Goal: Information Seeking & Learning: Check status

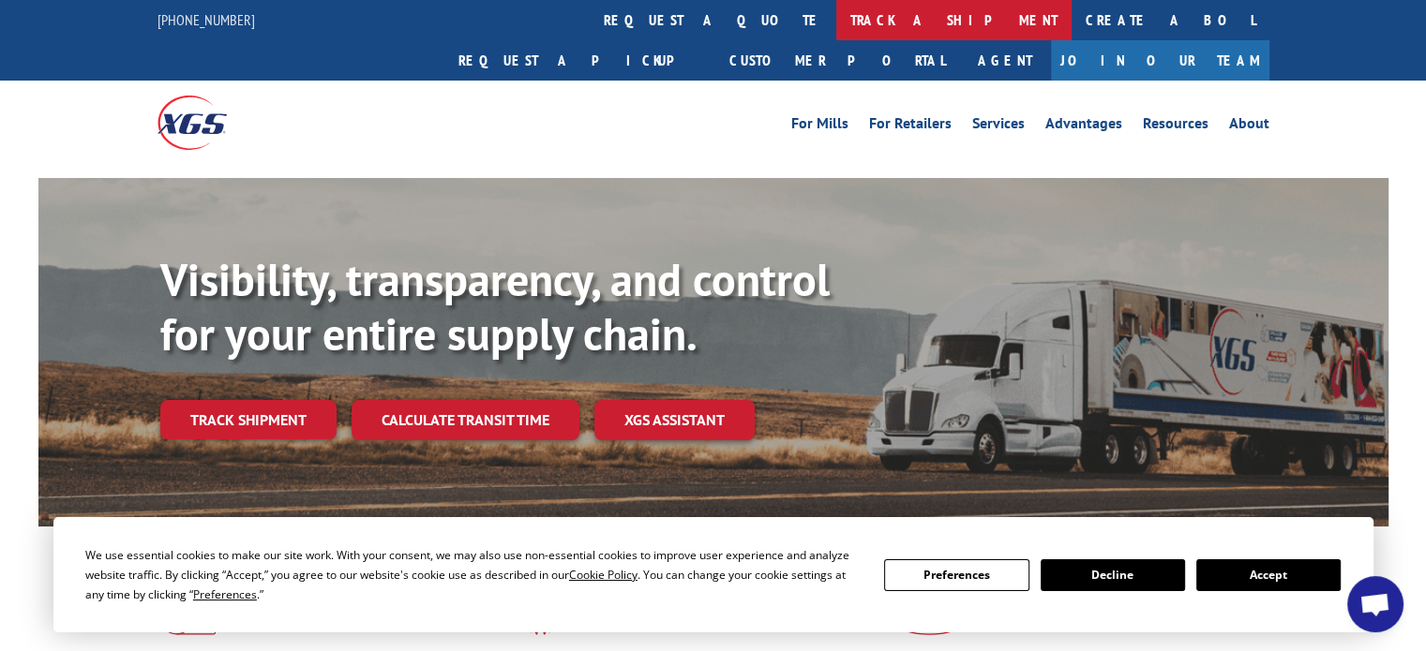
click at [836, 21] on link "track a shipment" at bounding box center [953, 20] width 235 height 40
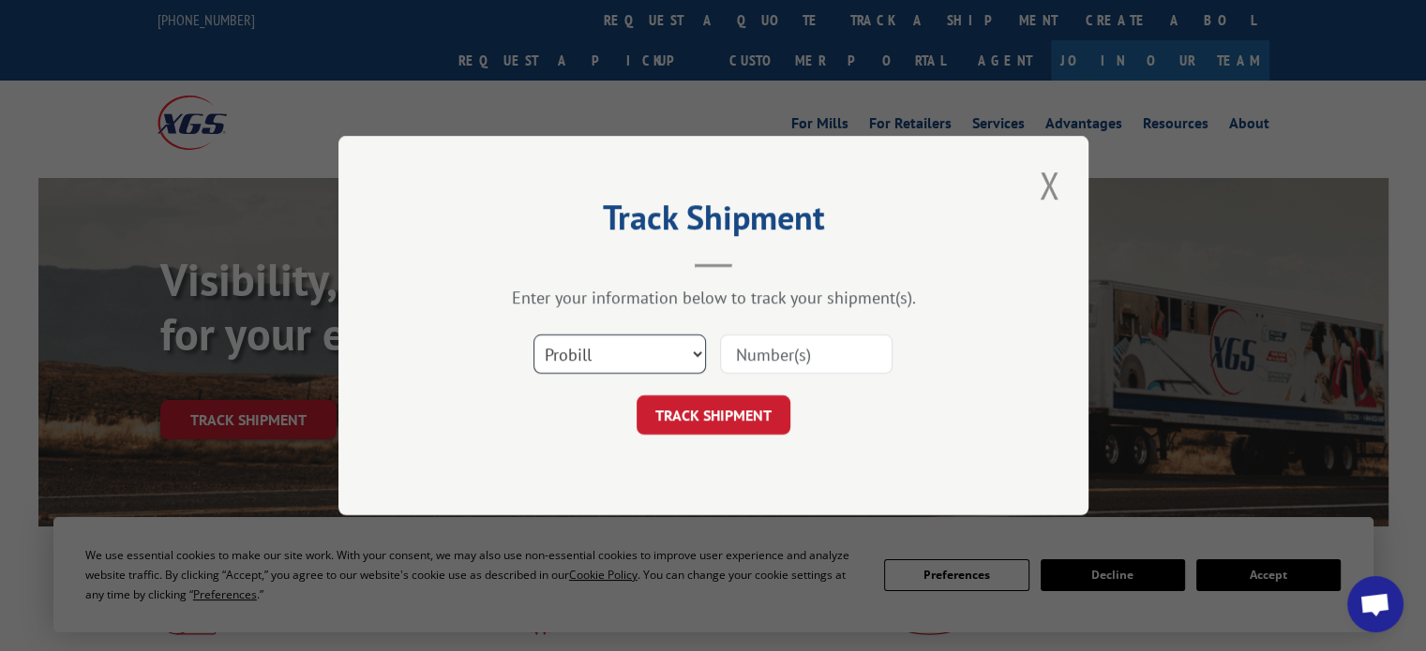
click at [695, 351] on select "Select category... Probill BOL PO" at bounding box center [619, 354] width 172 height 39
select select "bol"
click at [533, 335] on select "Select category... Probill BOL PO" at bounding box center [619, 354] width 172 height 39
click at [785, 363] on input at bounding box center [806, 354] width 172 height 39
drag, startPoint x: 774, startPoint y: 355, endPoint x: 1282, endPoint y: 331, distance: 508.6
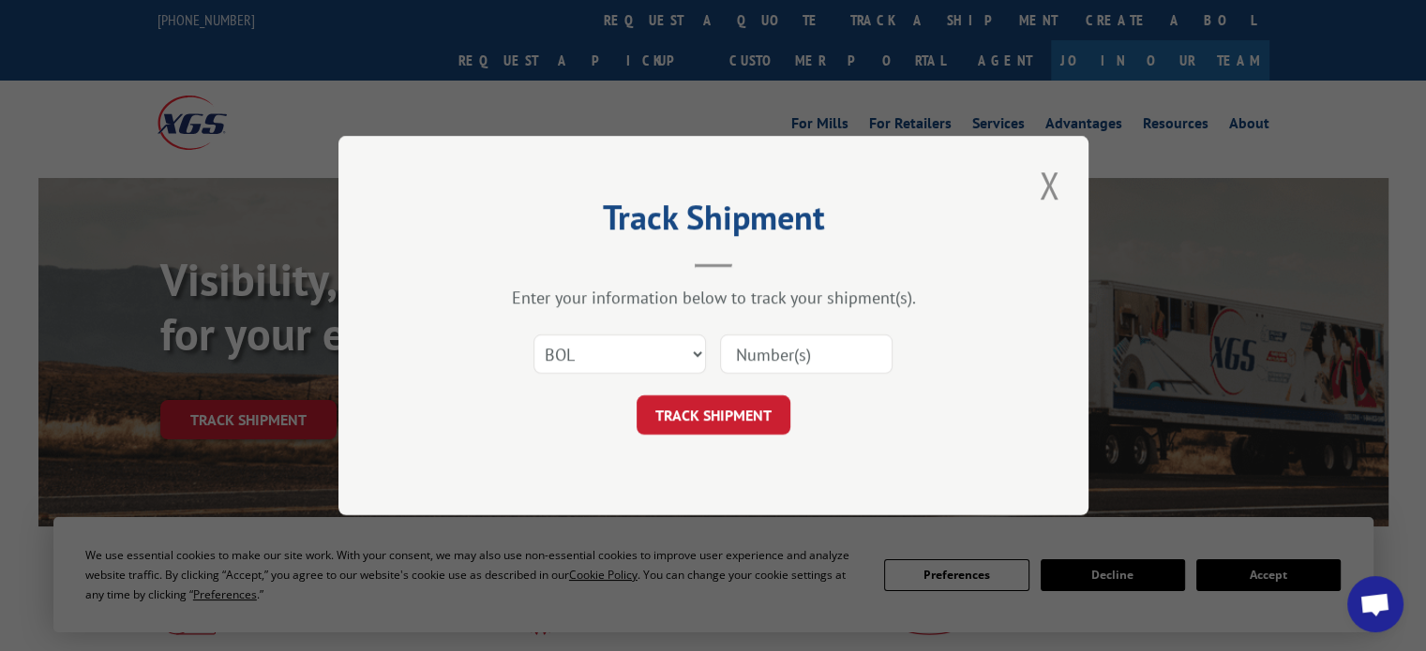
click at [774, 355] on input at bounding box center [806, 354] width 172 height 39
type input "17156105"
click at [695, 351] on select "Select category... Probill BOL PO" at bounding box center [619, 354] width 172 height 39
select select "probill"
click at [533, 335] on select "Select category... Probill BOL PO" at bounding box center [619, 354] width 172 height 39
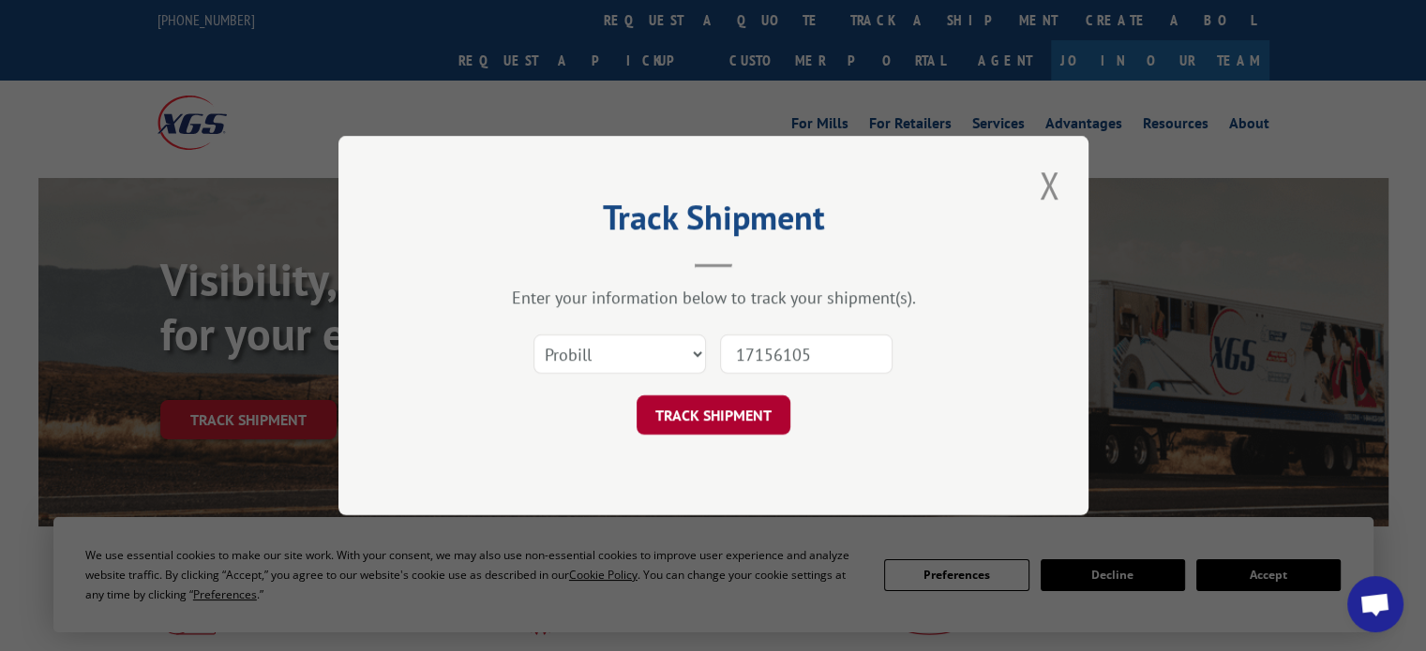
click at [690, 416] on button "TRACK SHIPMENT" at bounding box center [713, 415] width 154 height 39
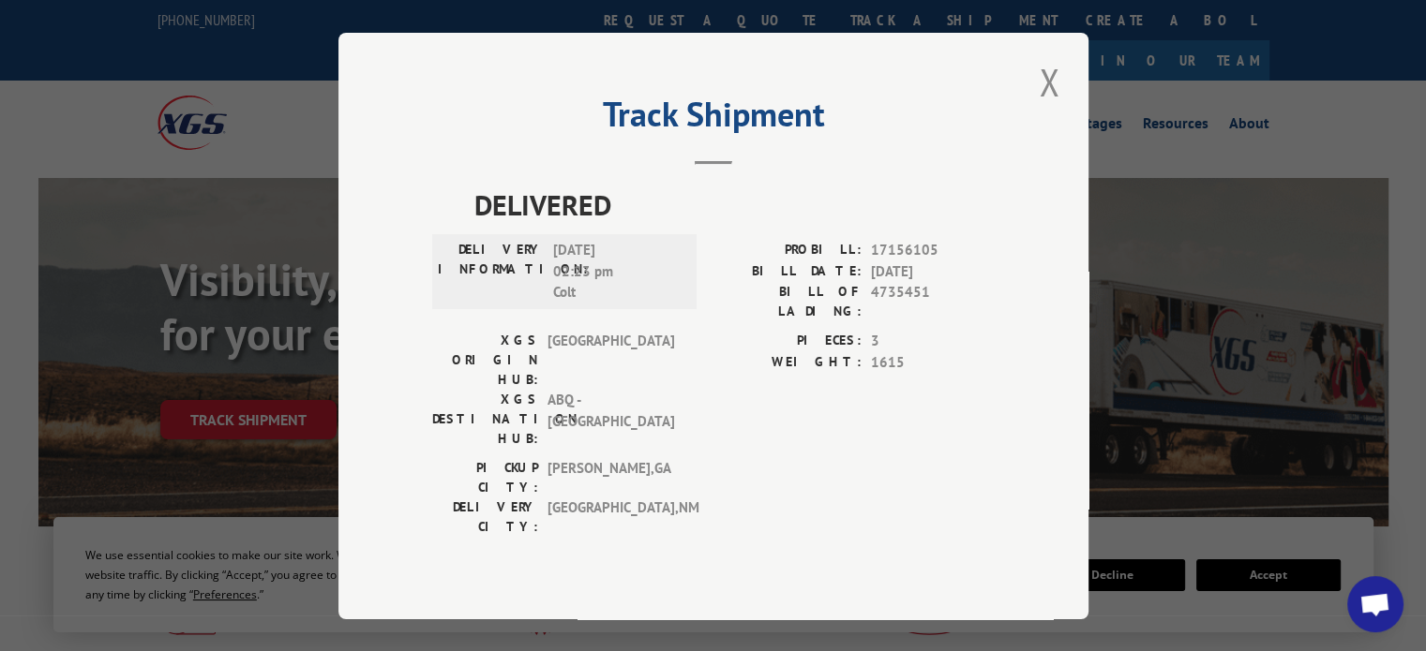
click at [892, 318] on span "4735451" at bounding box center [933, 301] width 124 height 39
copy span "4735451"
click at [1048, 106] on button "Close modal" at bounding box center [1049, 82] width 32 height 52
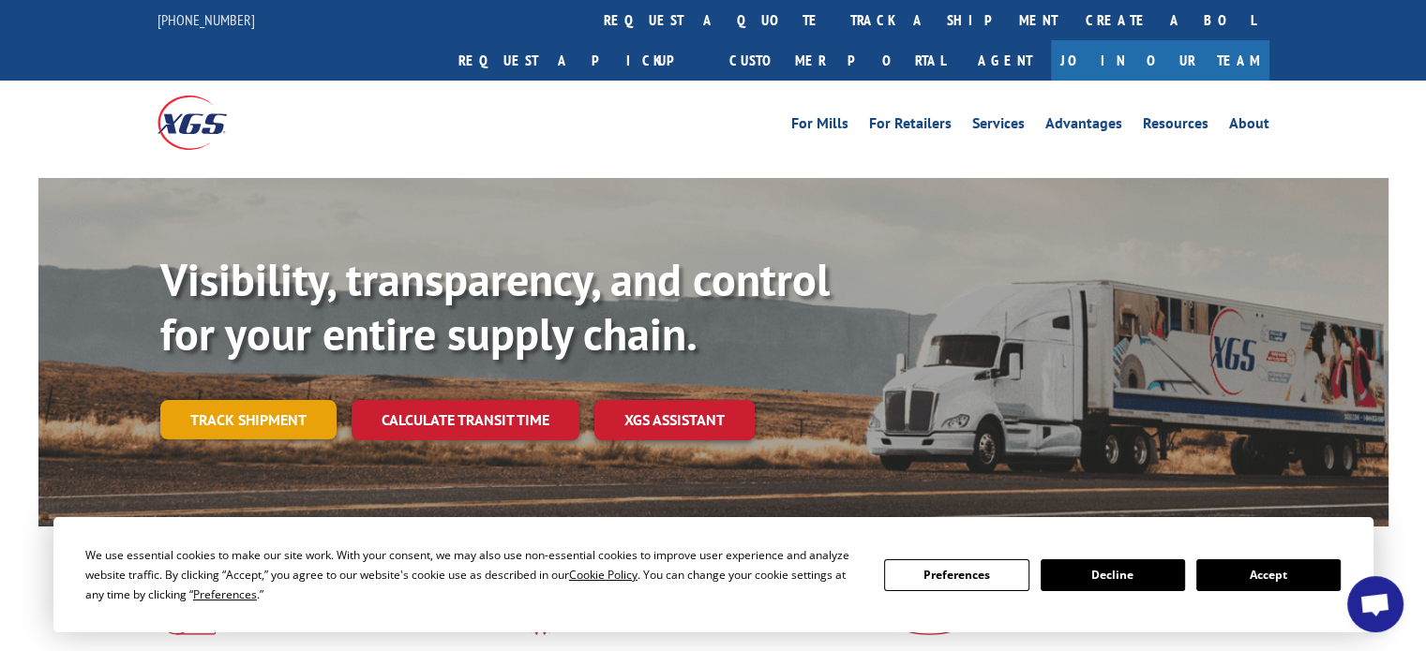
click at [217, 400] on link "Track shipment" at bounding box center [248, 419] width 176 height 39
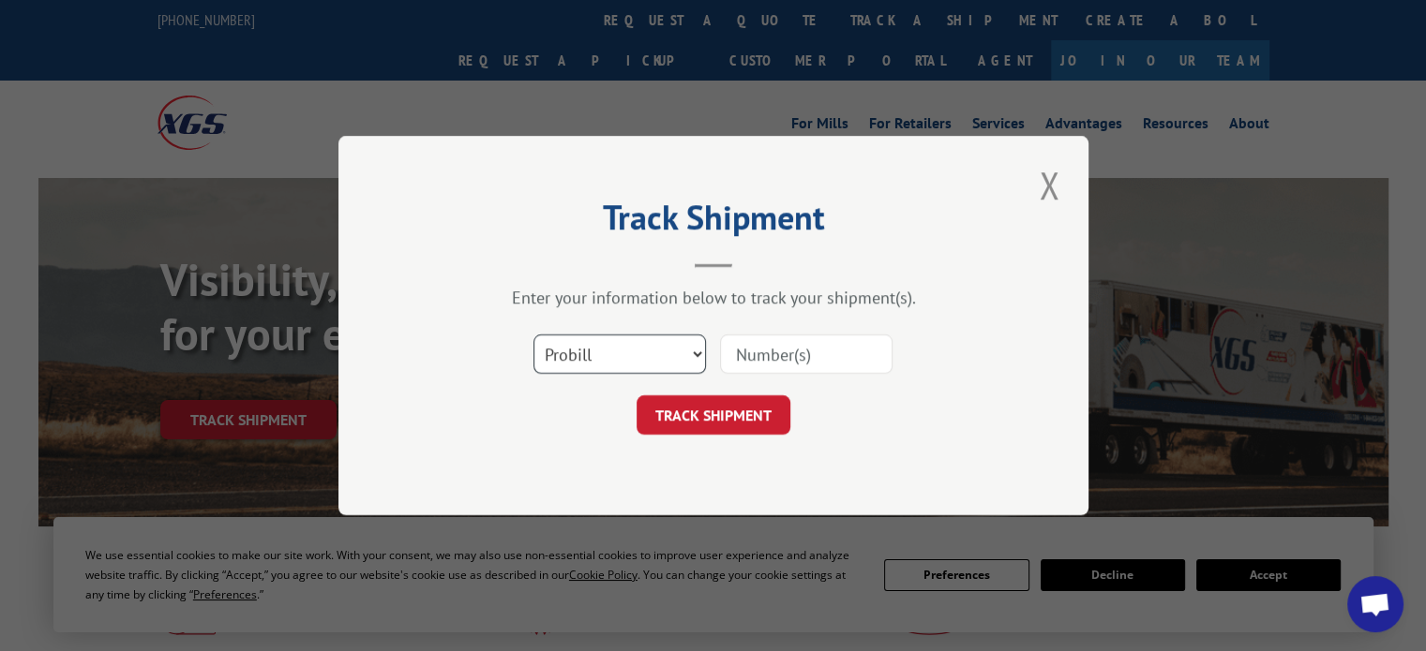
click at [604, 357] on select "Select category... Probill BOL PO" at bounding box center [619, 354] width 172 height 39
select select "bol"
click at [533, 335] on select "Select category... Probill BOL PO" at bounding box center [619, 354] width 172 height 39
drag, startPoint x: 791, startPoint y: 364, endPoint x: 854, endPoint y: 340, distance: 67.0
click at [791, 364] on input at bounding box center [806, 354] width 172 height 39
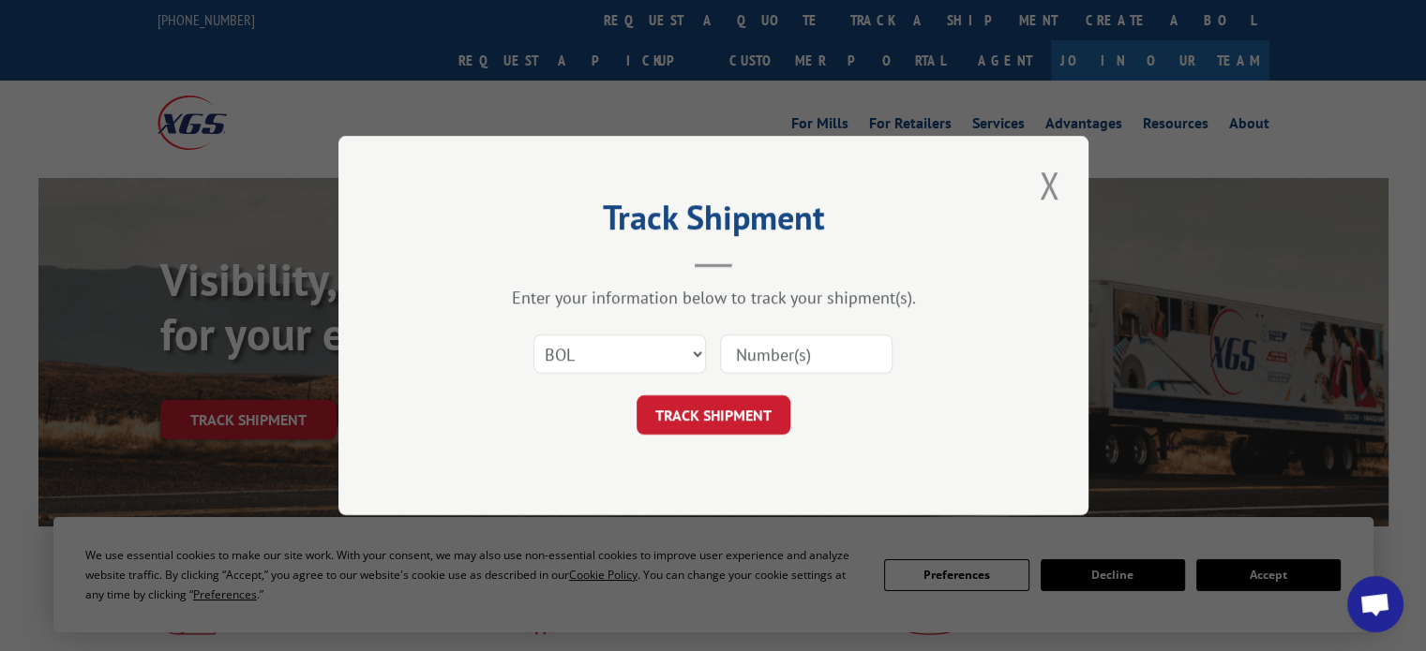
paste input "4735451"
type input "4735451"
click at [740, 412] on button "TRACK SHIPMENT" at bounding box center [713, 415] width 154 height 39
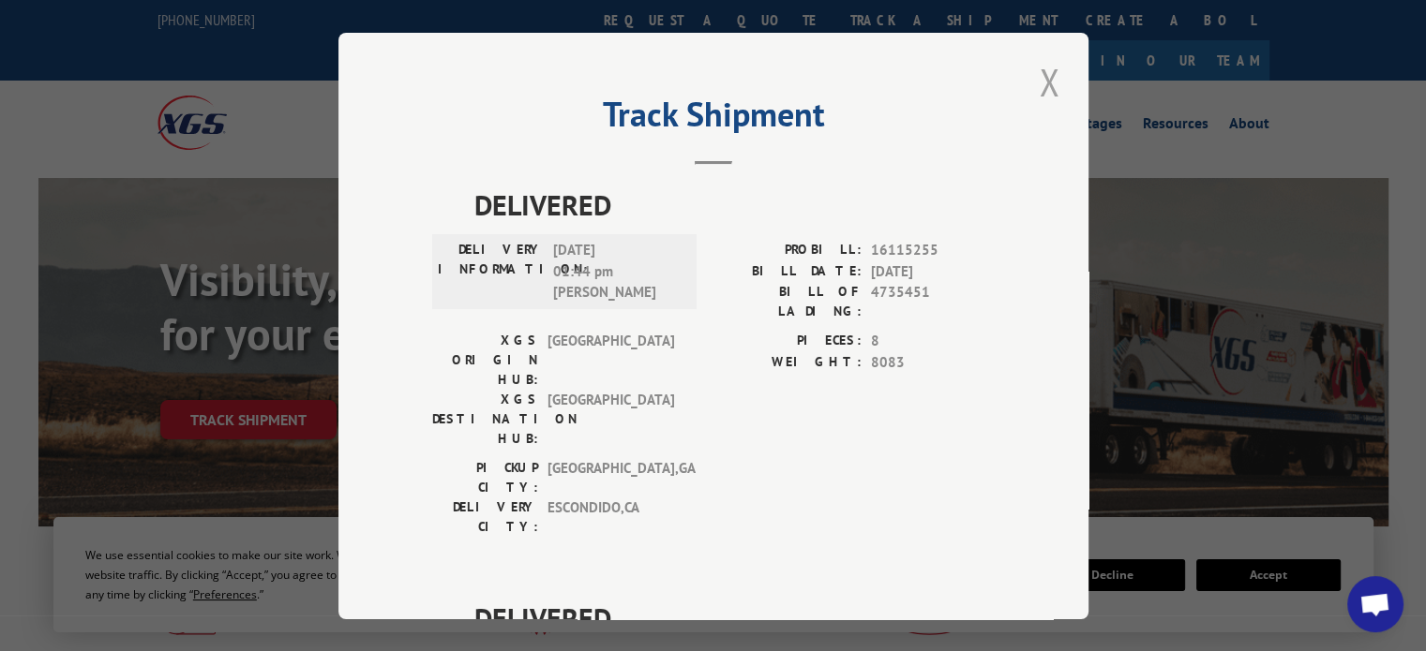
click at [1039, 84] on button "Close modal" at bounding box center [1049, 82] width 32 height 52
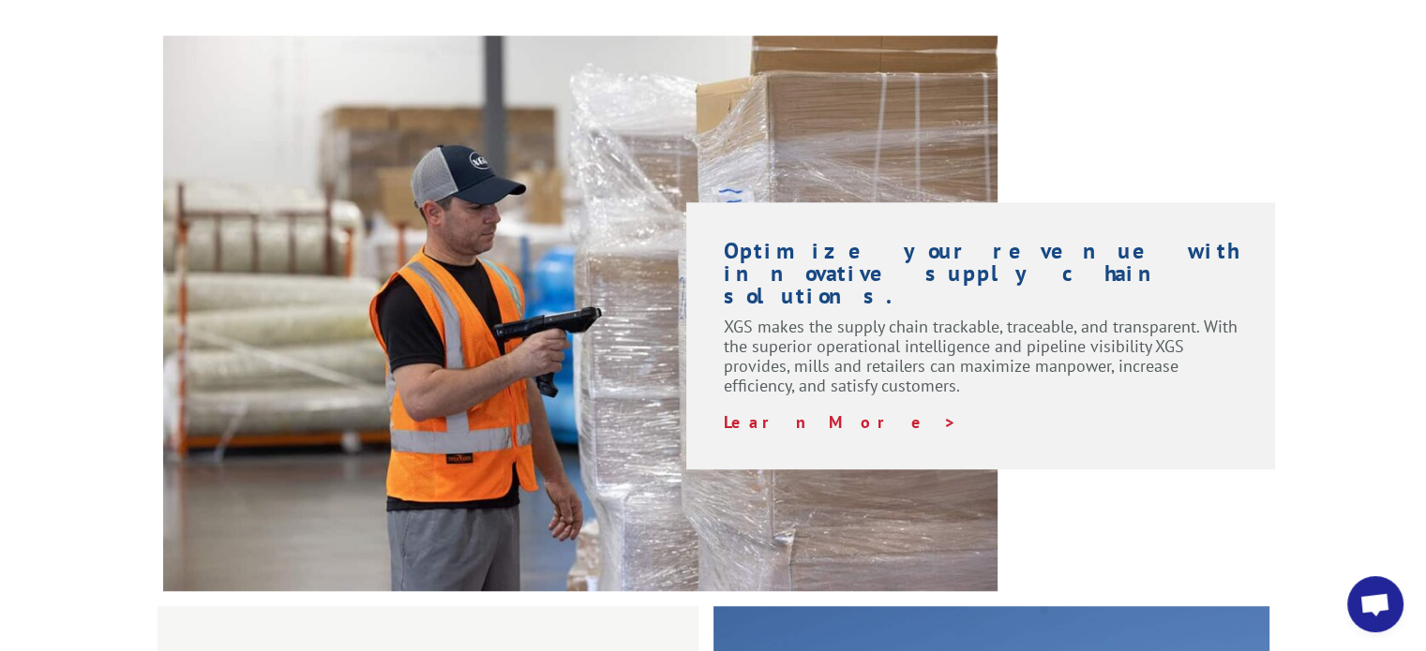
scroll to position [1312, 0]
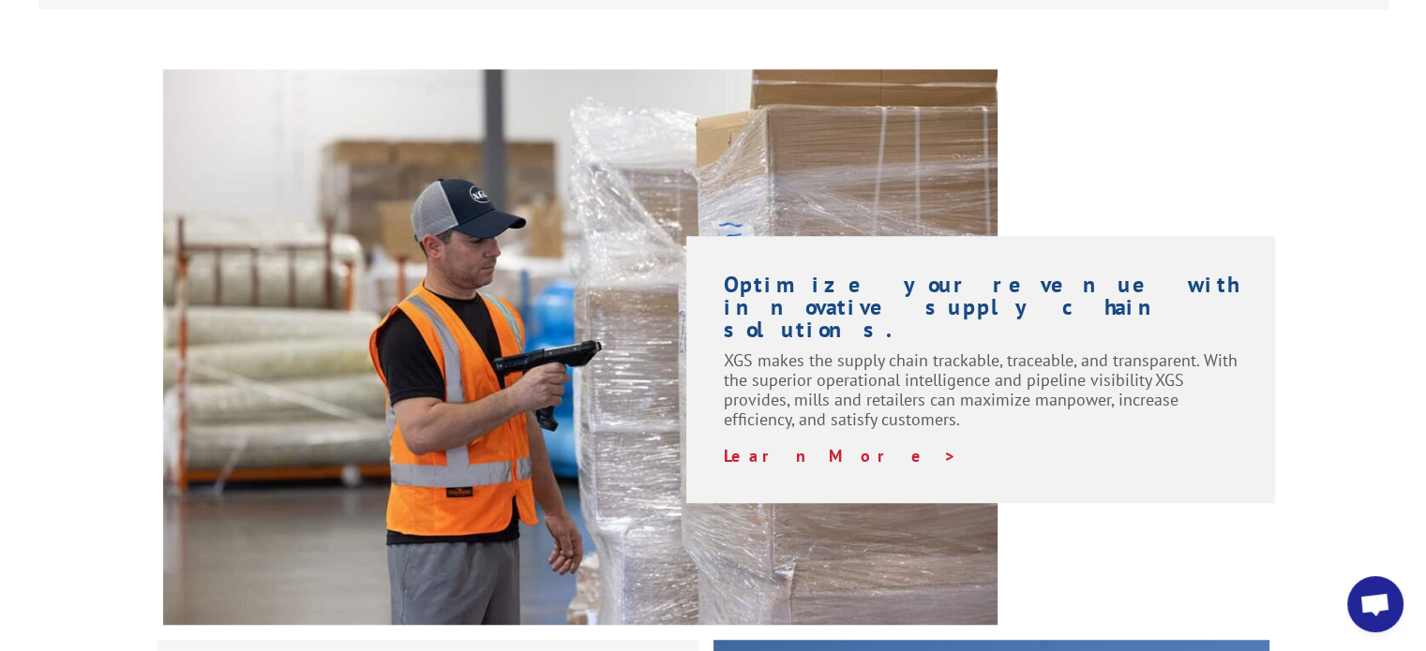
click at [1072, 88] on div "Optimize your revenue with innovative supply chain solutions. XGS makes the sup…" at bounding box center [1136, 286] width 278 height 434
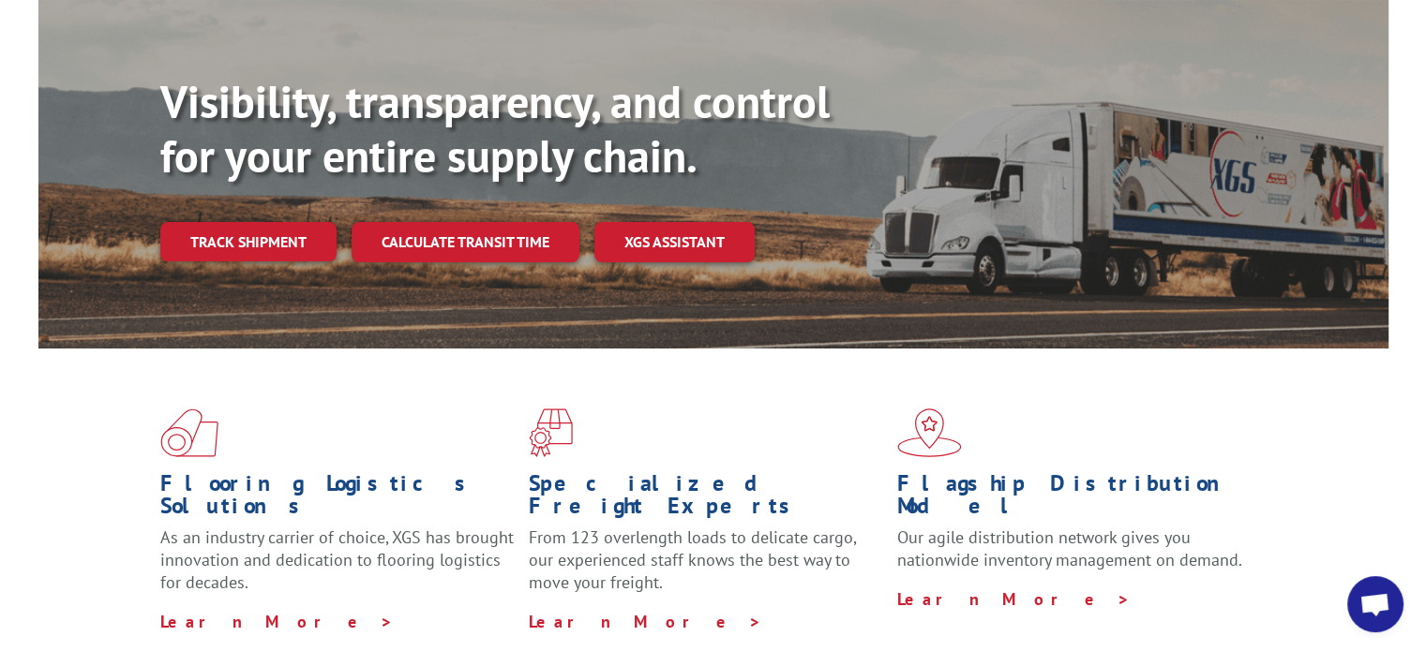
scroll to position [0, 0]
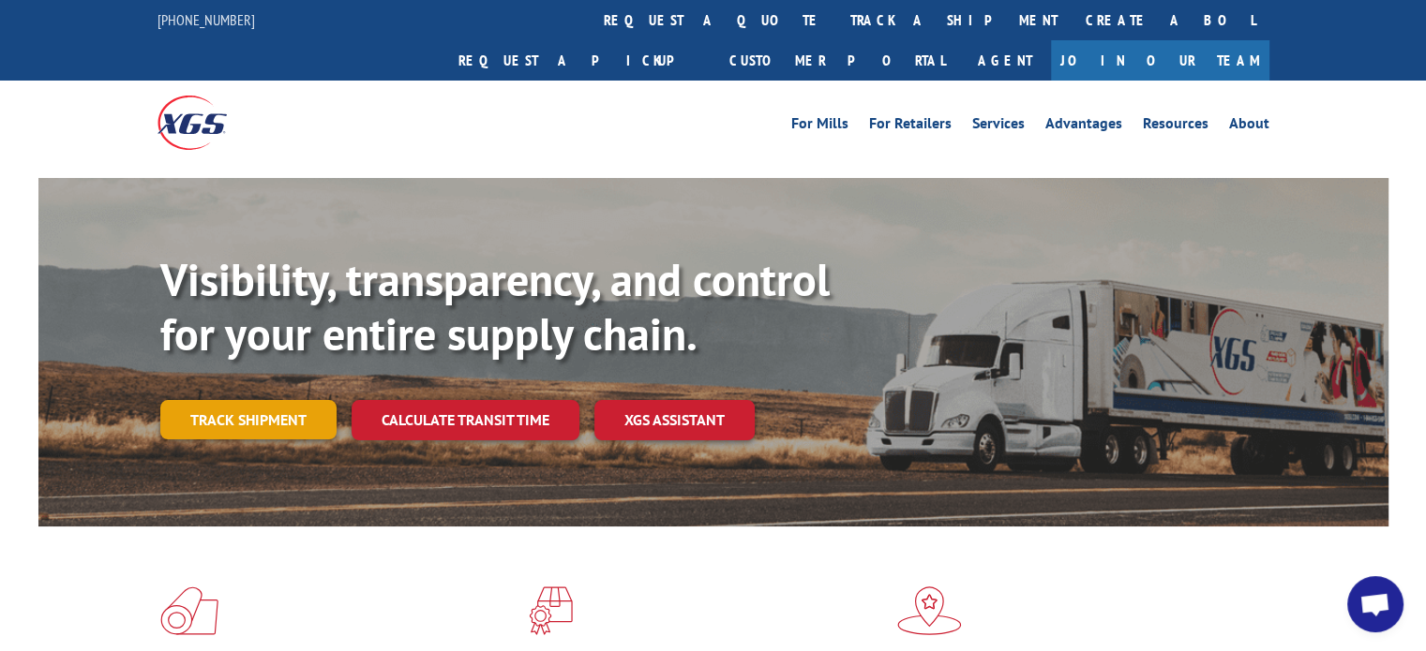
click at [217, 400] on link "Track shipment" at bounding box center [248, 419] width 176 height 39
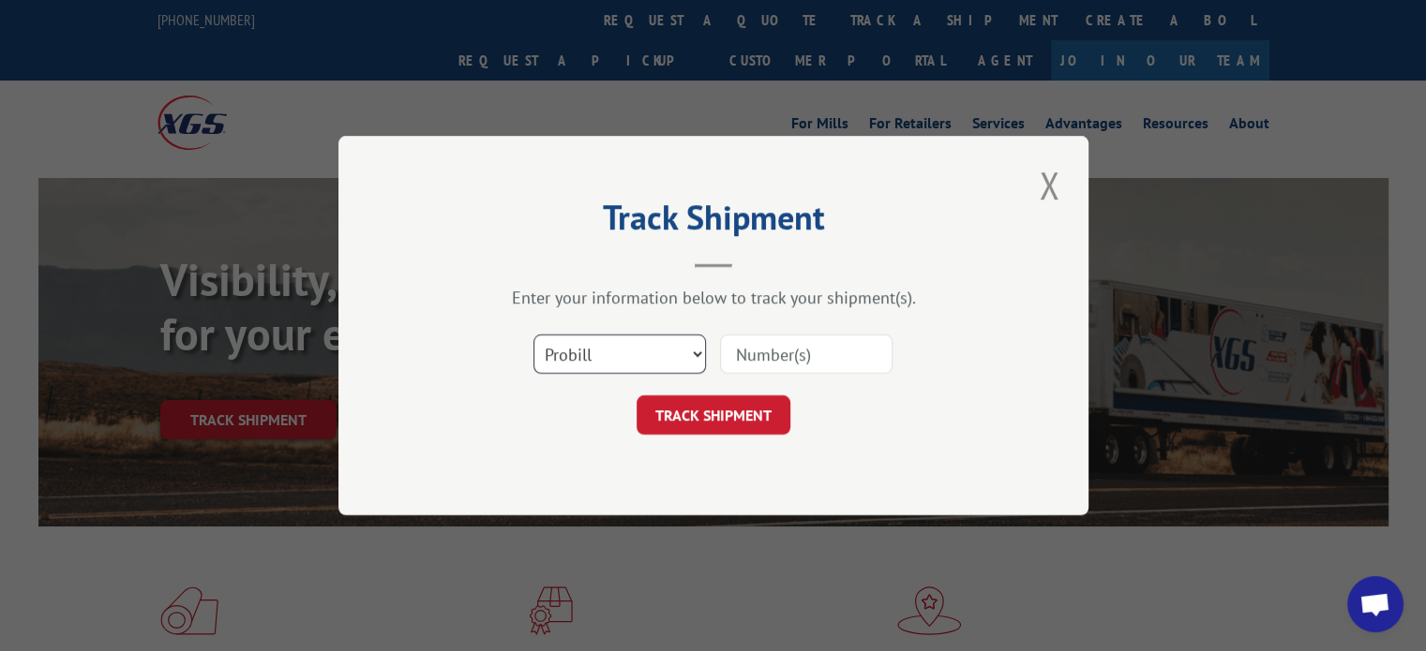
click at [693, 350] on select "Select category... Probill BOL PO" at bounding box center [619, 354] width 172 height 39
select select "bol"
click at [533, 335] on select "Select category... Probill BOL PO" at bounding box center [619, 354] width 172 height 39
click at [822, 350] on input at bounding box center [806, 354] width 172 height 39
type input "4735451"
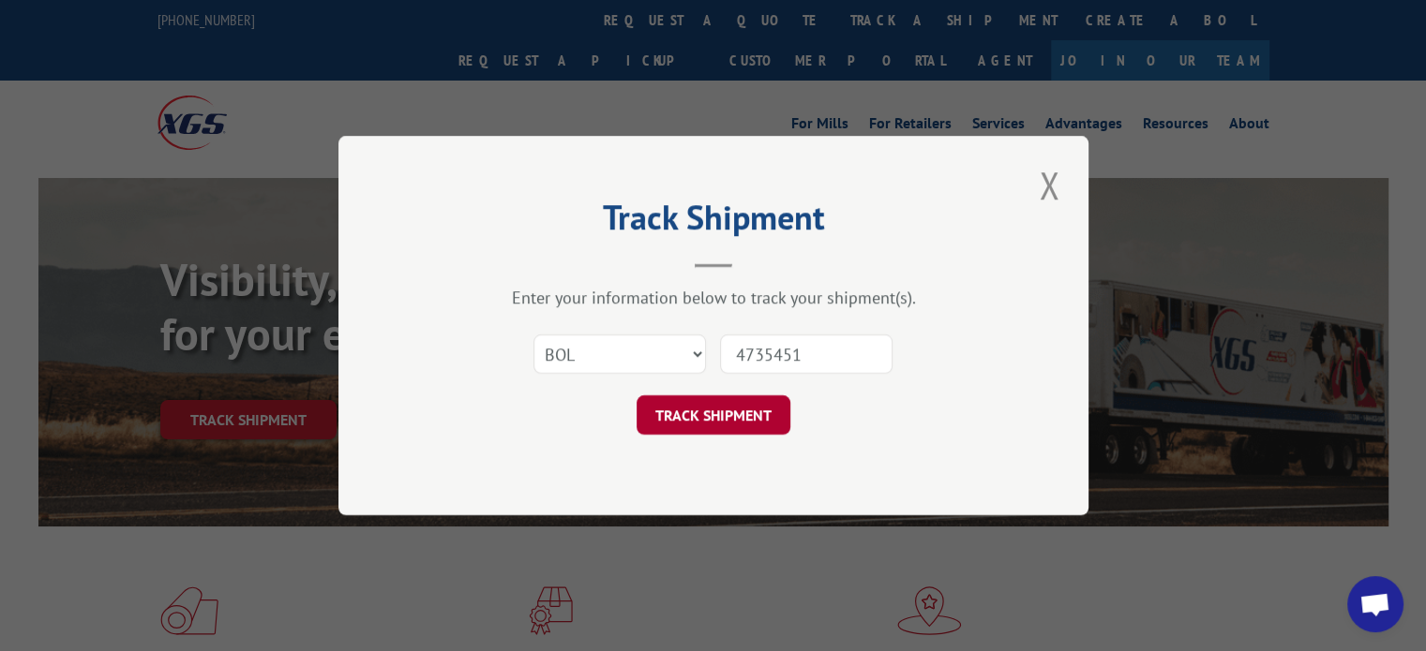
click at [689, 422] on button "TRACK SHIPMENT" at bounding box center [713, 415] width 154 height 39
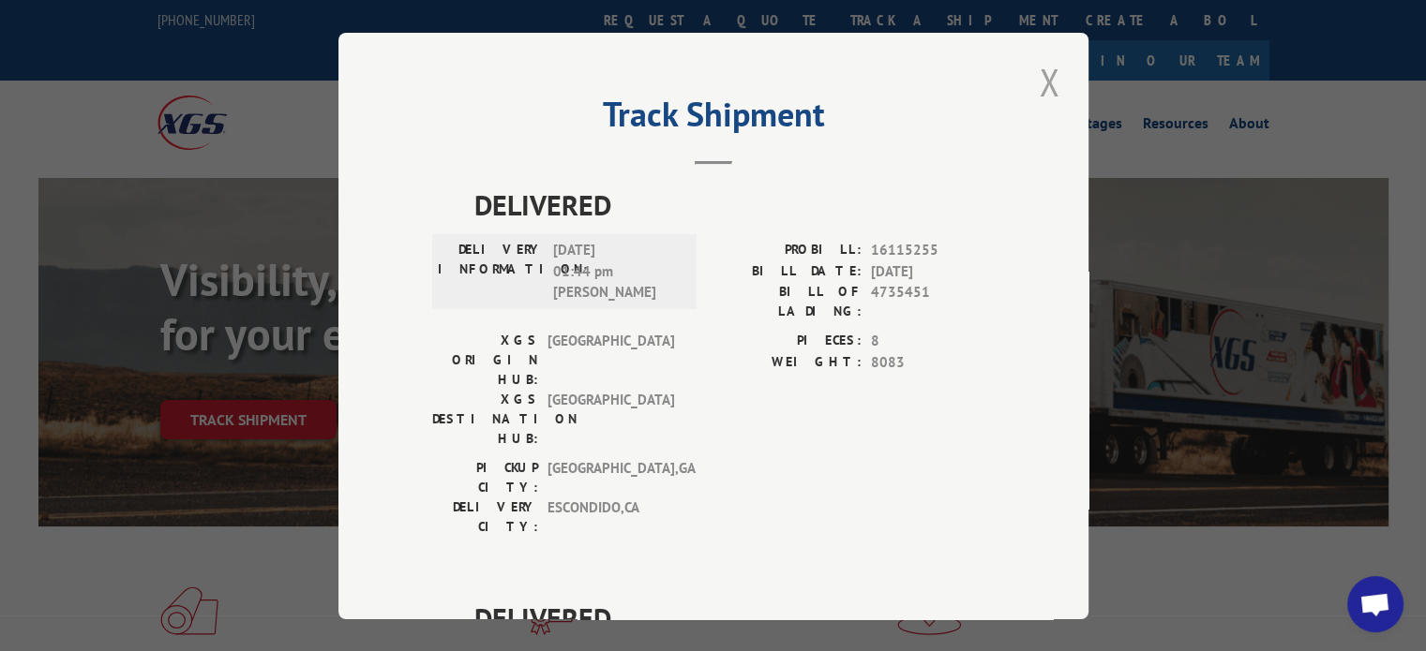
click at [1042, 85] on button "Close modal" at bounding box center [1049, 82] width 32 height 52
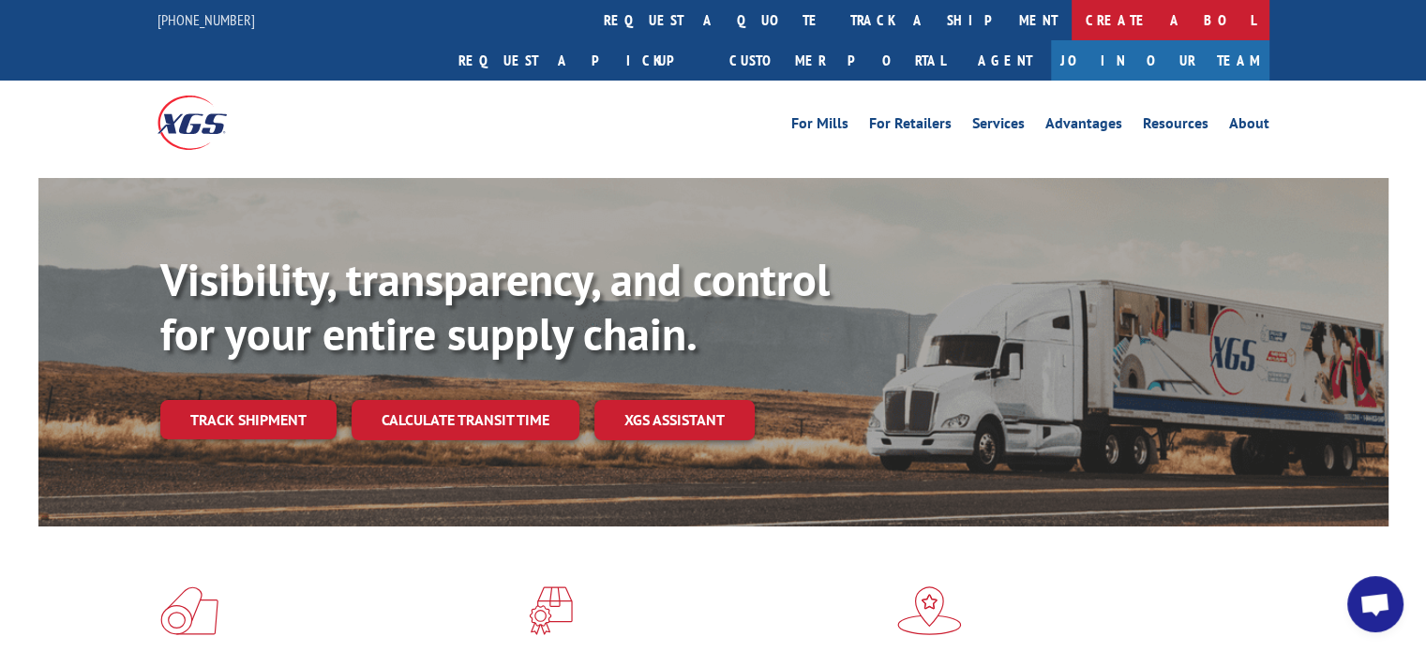
click at [1071, 21] on link "Create a BOL" at bounding box center [1170, 20] width 198 height 40
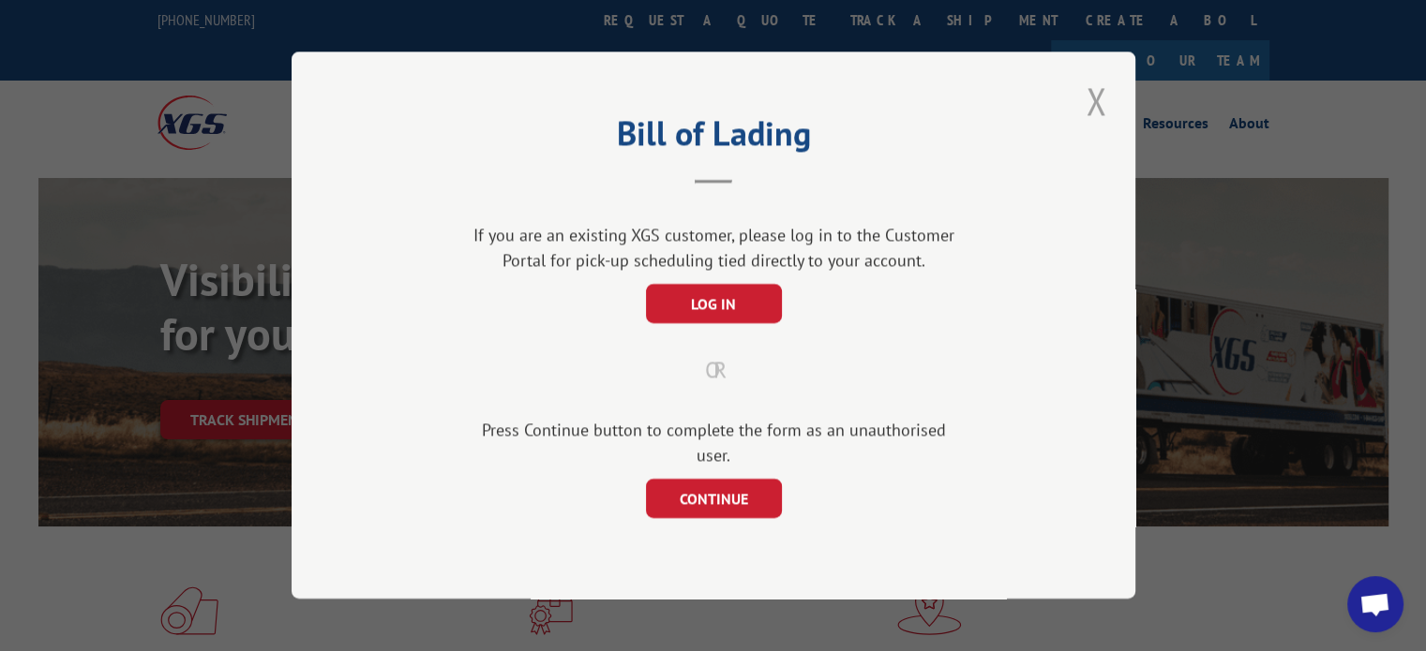
click at [1100, 113] on button "Close modal" at bounding box center [1096, 101] width 32 height 52
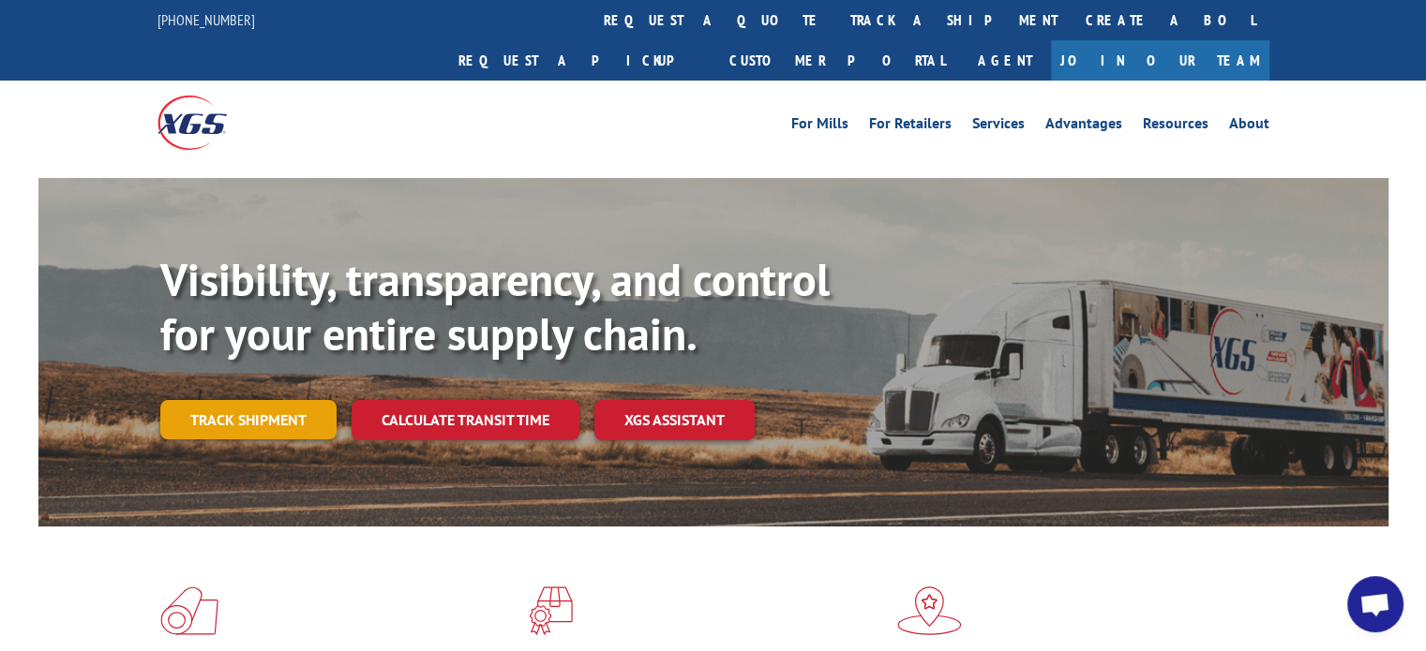
click at [256, 400] on link "Track shipment" at bounding box center [248, 419] width 176 height 39
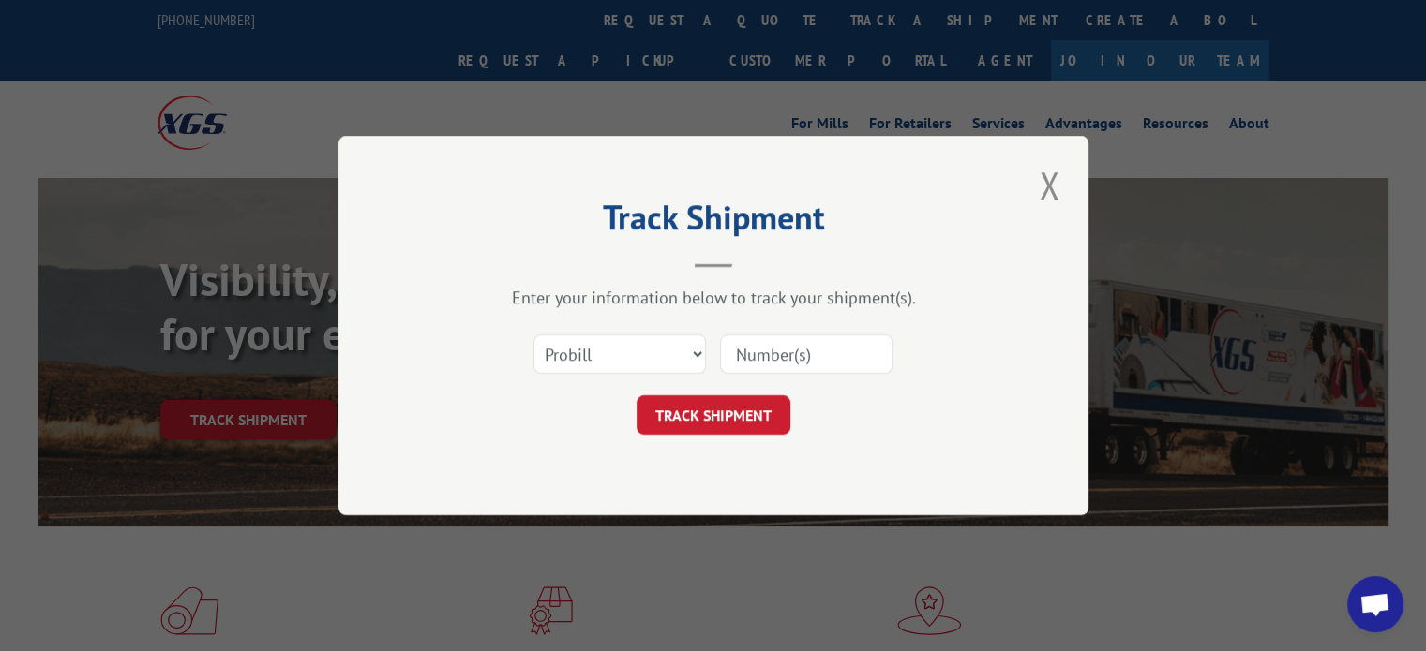
click at [780, 355] on input at bounding box center [806, 354] width 172 height 39
click at [786, 346] on input at bounding box center [806, 354] width 172 height 39
drag, startPoint x: 858, startPoint y: 348, endPoint x: 630, endPoint y: 362, distance: 229.1
click at [630, 362] on div "Select category... Probill BOL PO This field is required" at bounding box center [713, 354] width 562 height 62
type input "17156105"
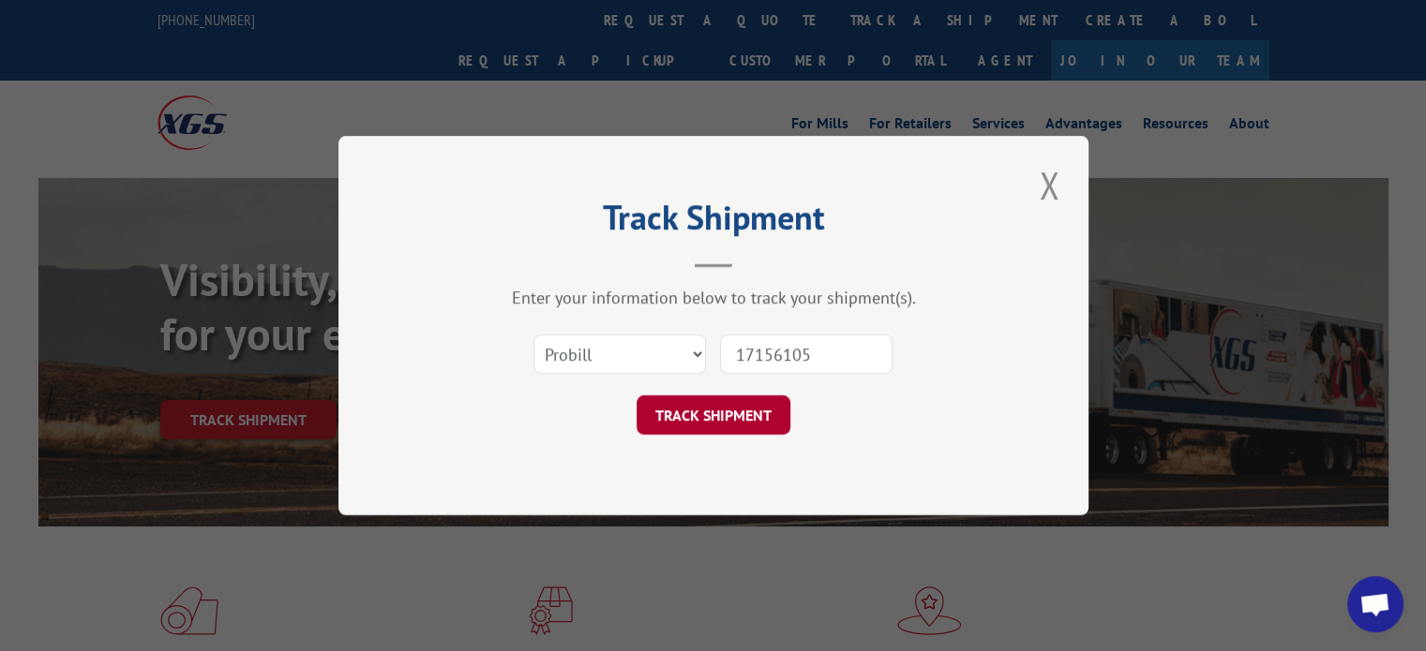
click at [675, 415] on button "TRACK SHIPMENT" at bounding box center [713, 415] width 154 height 39
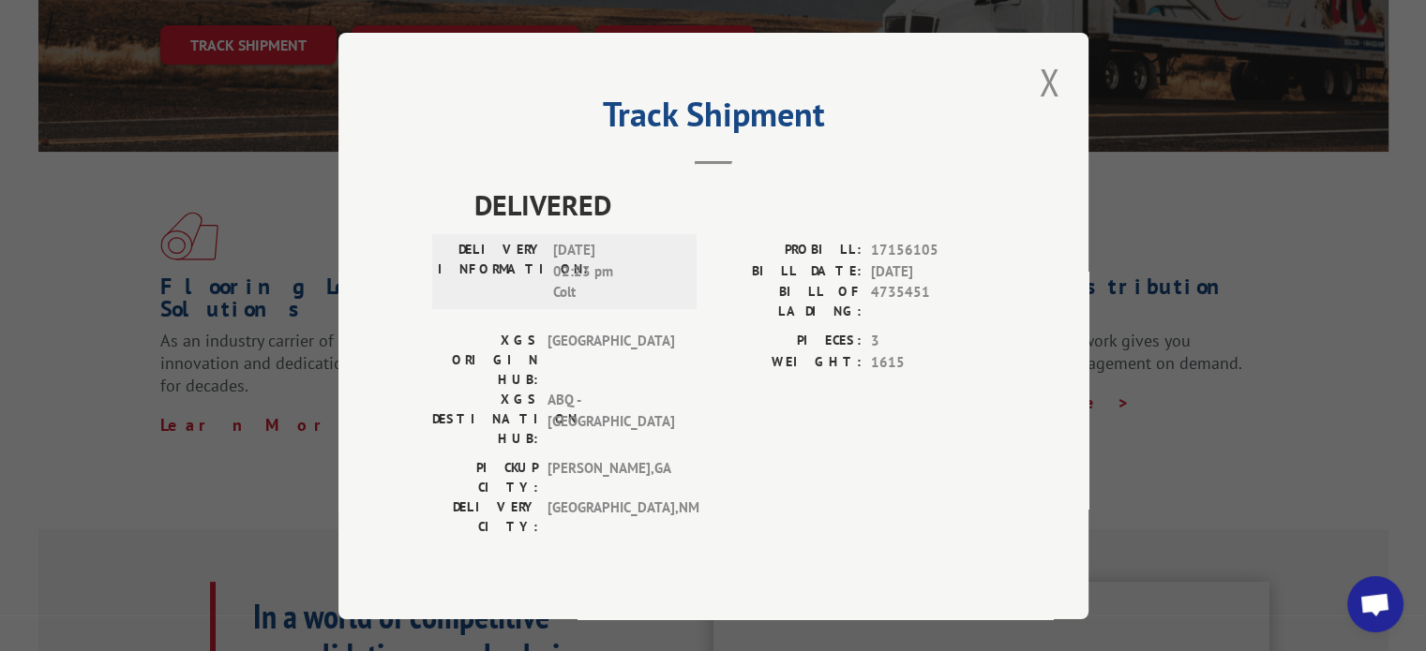
scroll to position [94, 0]
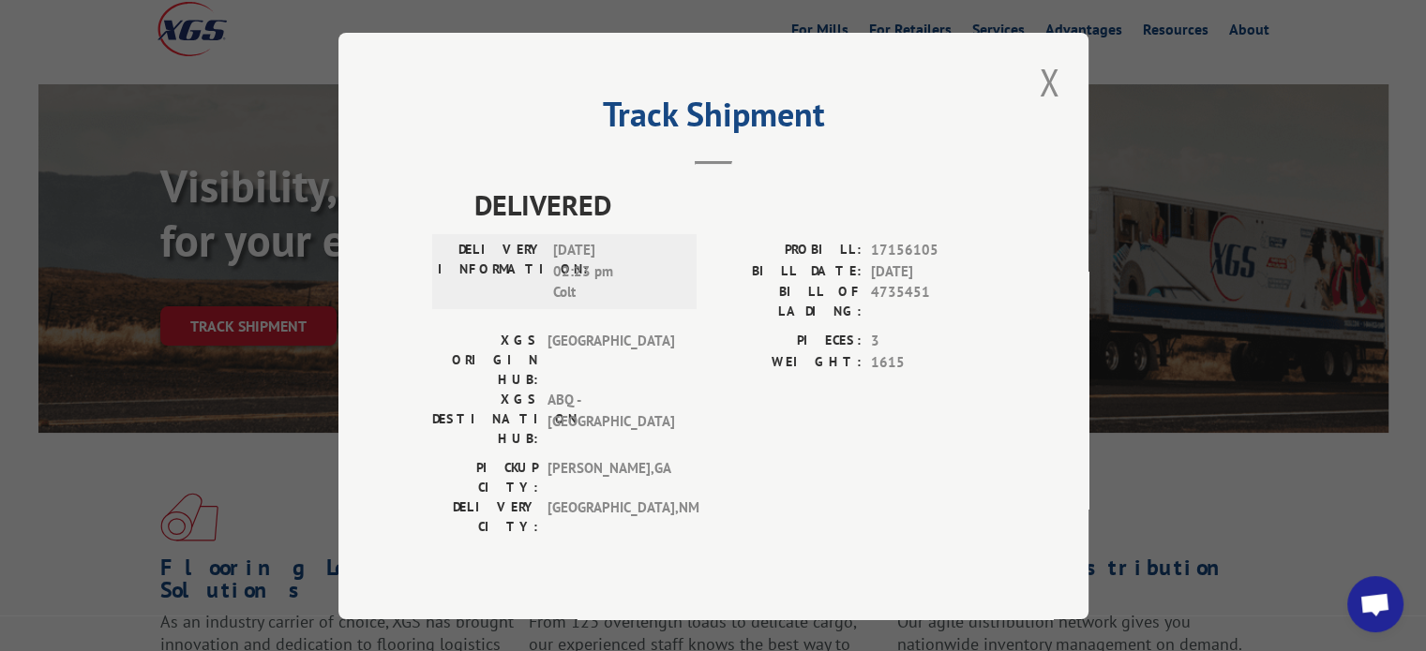
click at [912, 318] on span "4735451" at bounding box center [933, 301] width 124 height 39
copy span "4735451"
click at [146, 318] on div "Track Shipment DELIVERED DELIVERY INFORMATION: [DATE] 02:23 pm Colt PROBILL: 17…" at bounding box center [713, 325] width 1426 height 651
click at [239, 294] on div "Track Shipment DELIVERED DELIVERY INFORMATION: [DATE] 02:23 pm Colt PROBILL: 17…" at bounding box center [713, 325] width 1426 height 651
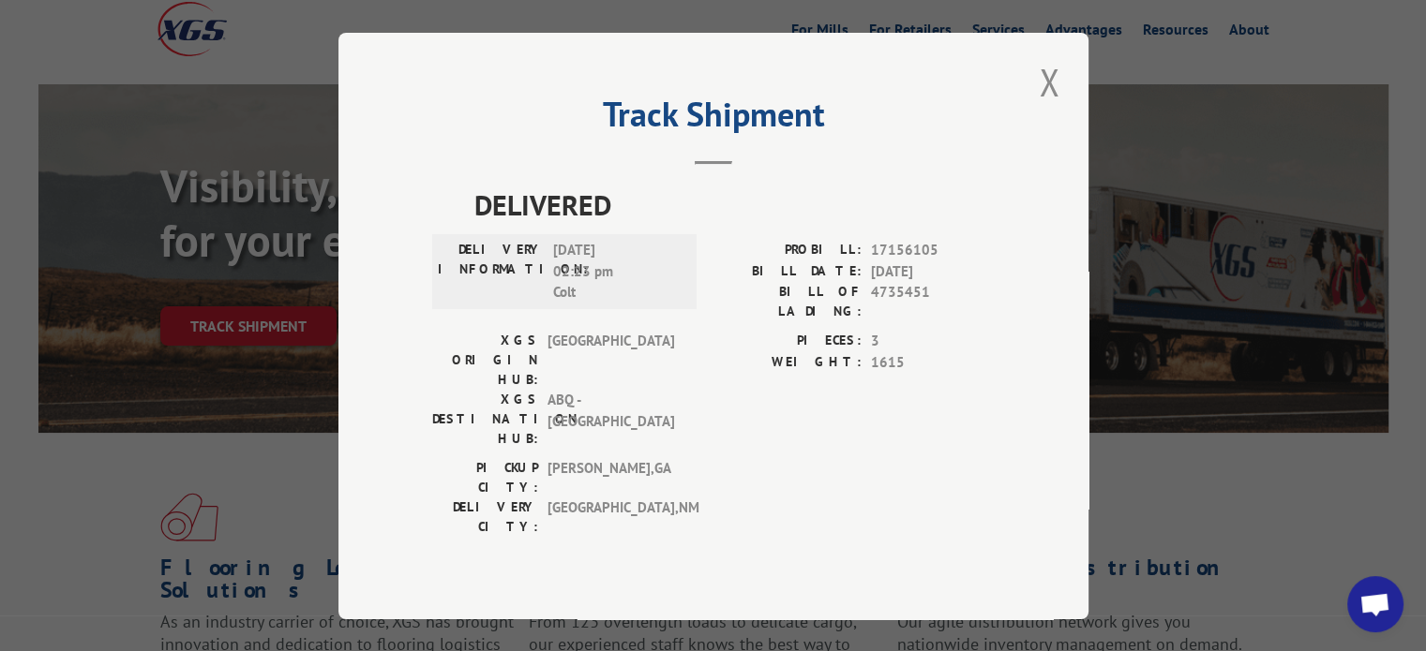
click at [893, 314] on span "4735451" at bounding box center [933, 301] width 124 height 39
copy span "4735451"
click at [1049, 99] on button "Close modal" at bounding box center [1049, 82] width 32 height 52
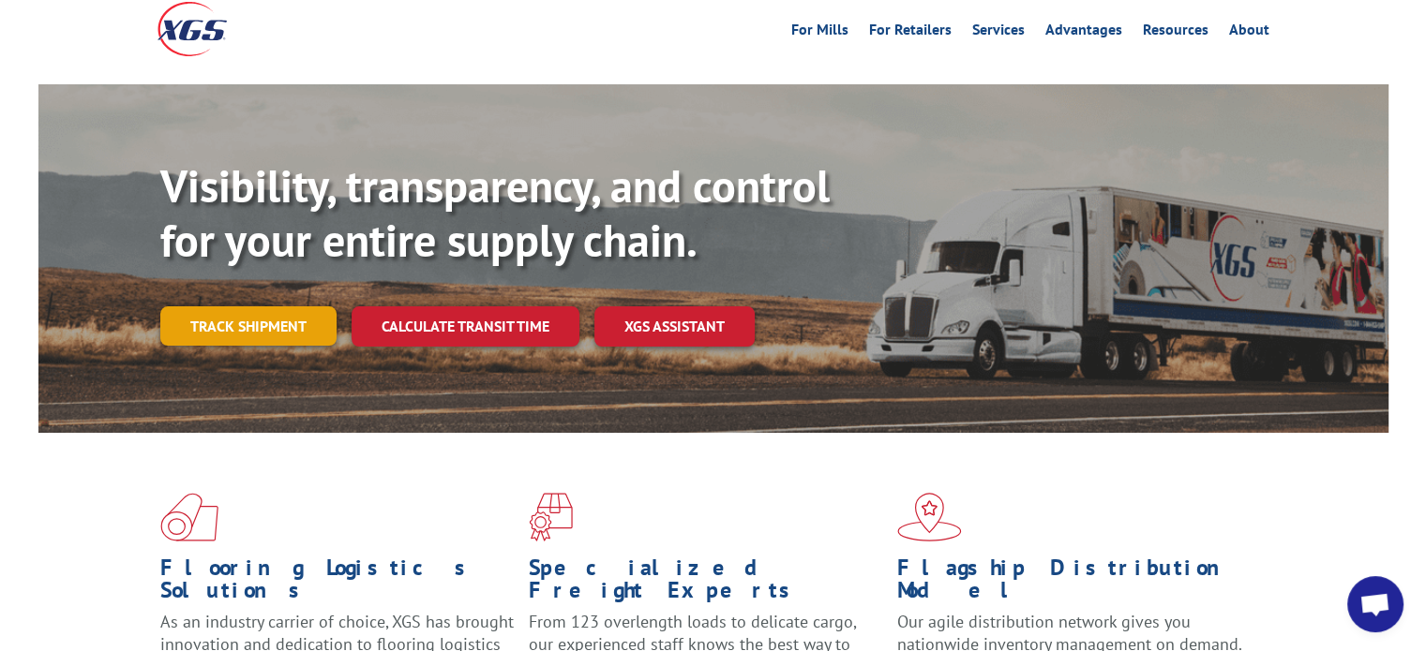
click at [290, 306] on link "Track shipment" at bounding box center [248, 325] width 176 height 39
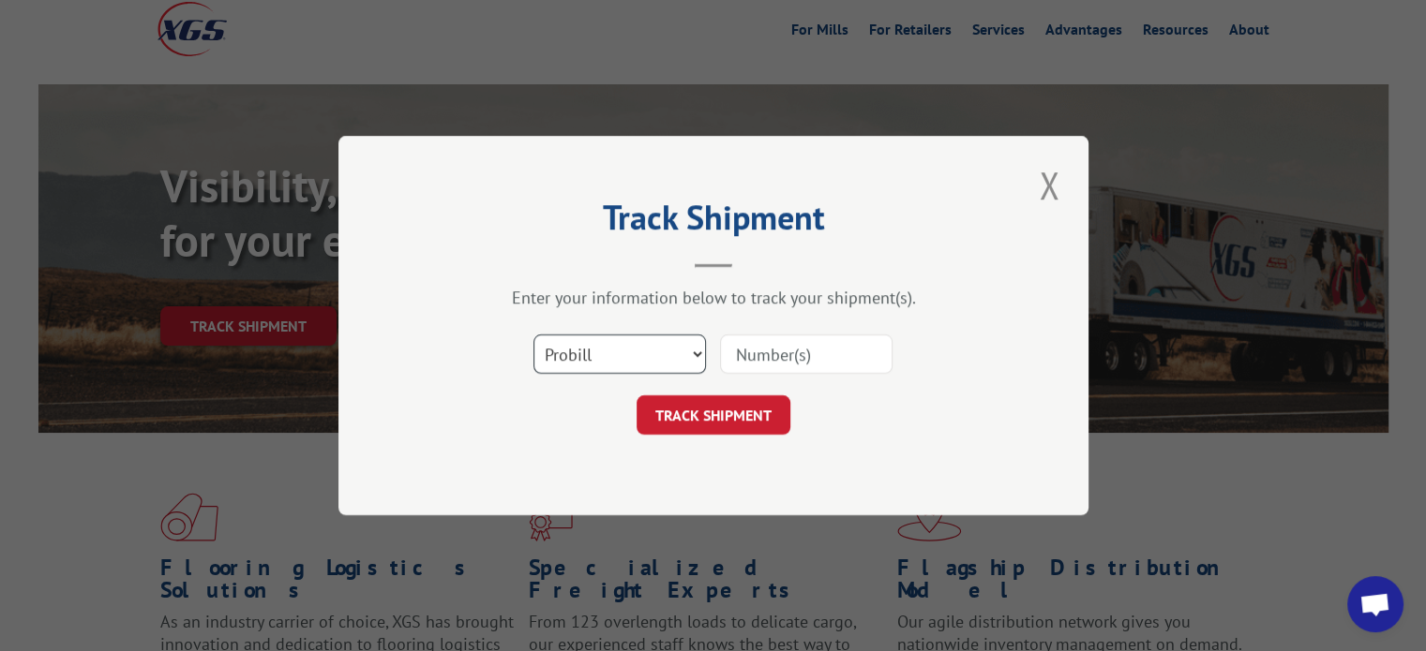
click at [696, 348] on select "Select category... Probill BOL PO" at bounding box center [619, 354] width 172 height 39
select select "bol"
click at [533, 335] on select "Select category... Probill BOL PO" at bounding box center [619, 354] width 172 height 39
click at [783, 352] on input at bounding box center [806, 354] width 172 height 39
paste input "4735451"
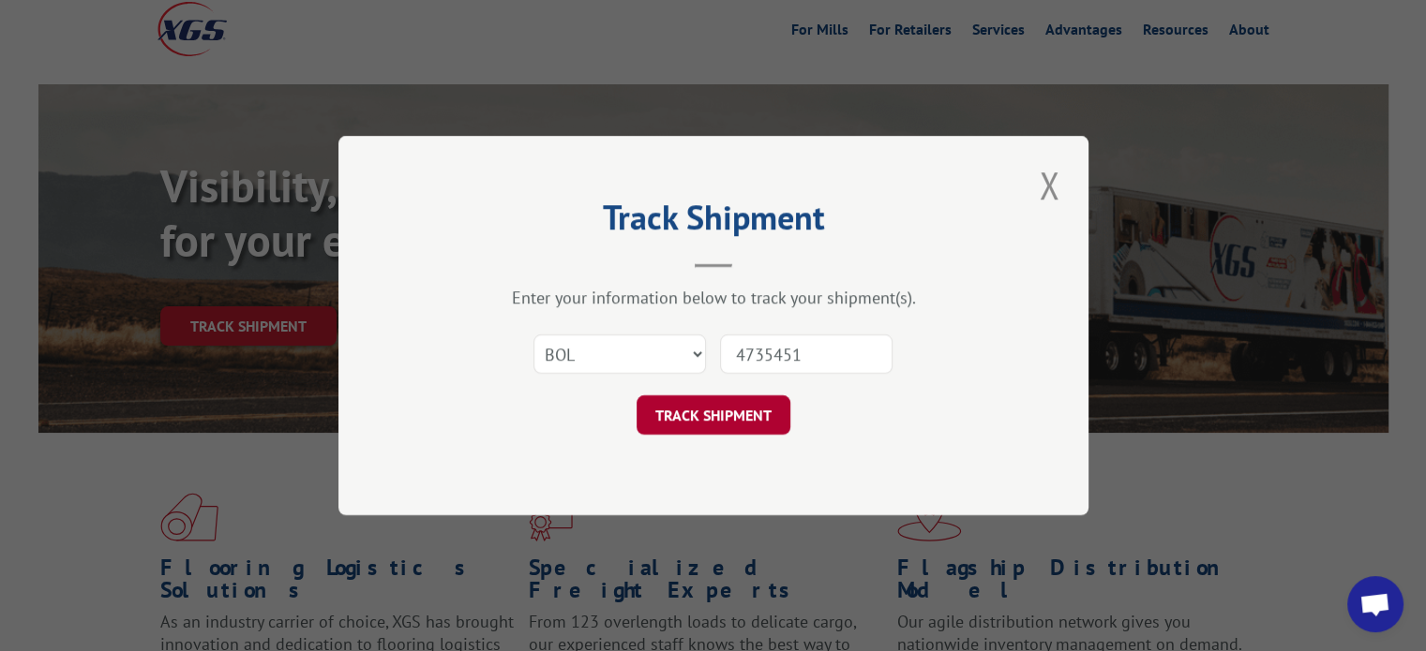
type input "4735451"
click at [735, 418] on button "TRACK SHIPMENT" at bounding box center [713, 415] width 154 height 39
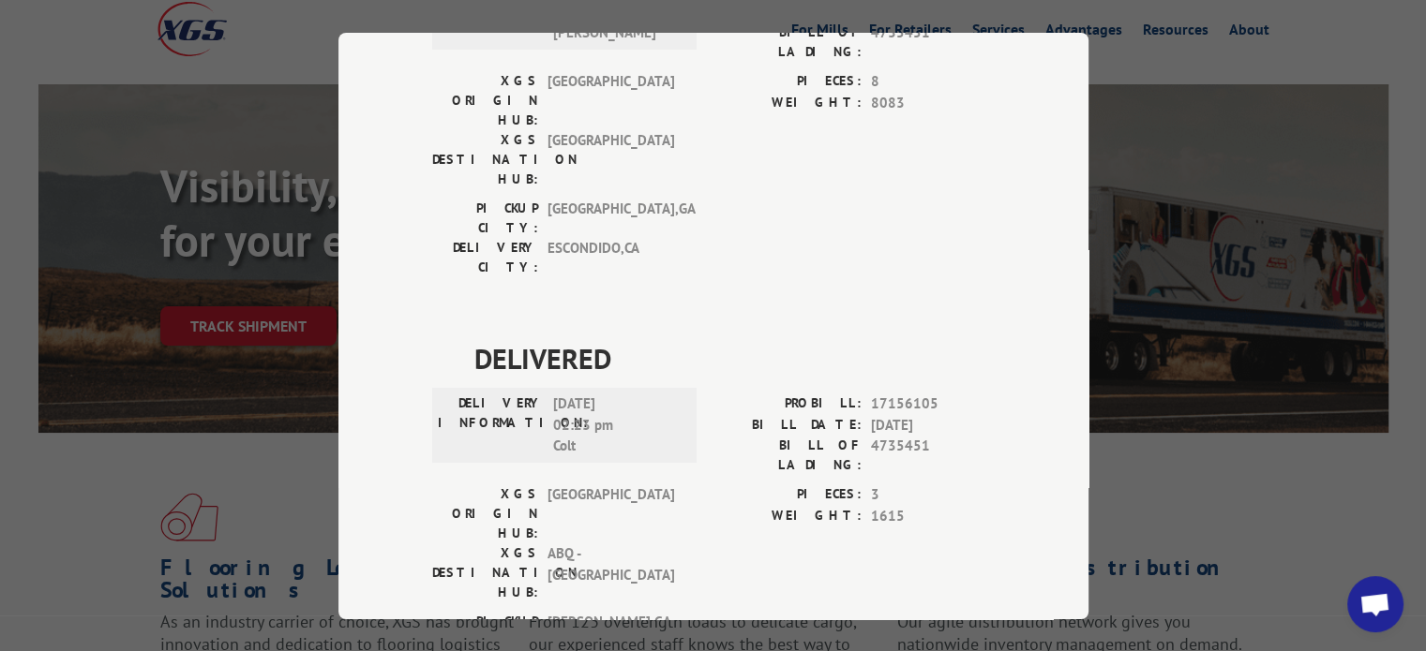
scroll to position [187, 0]
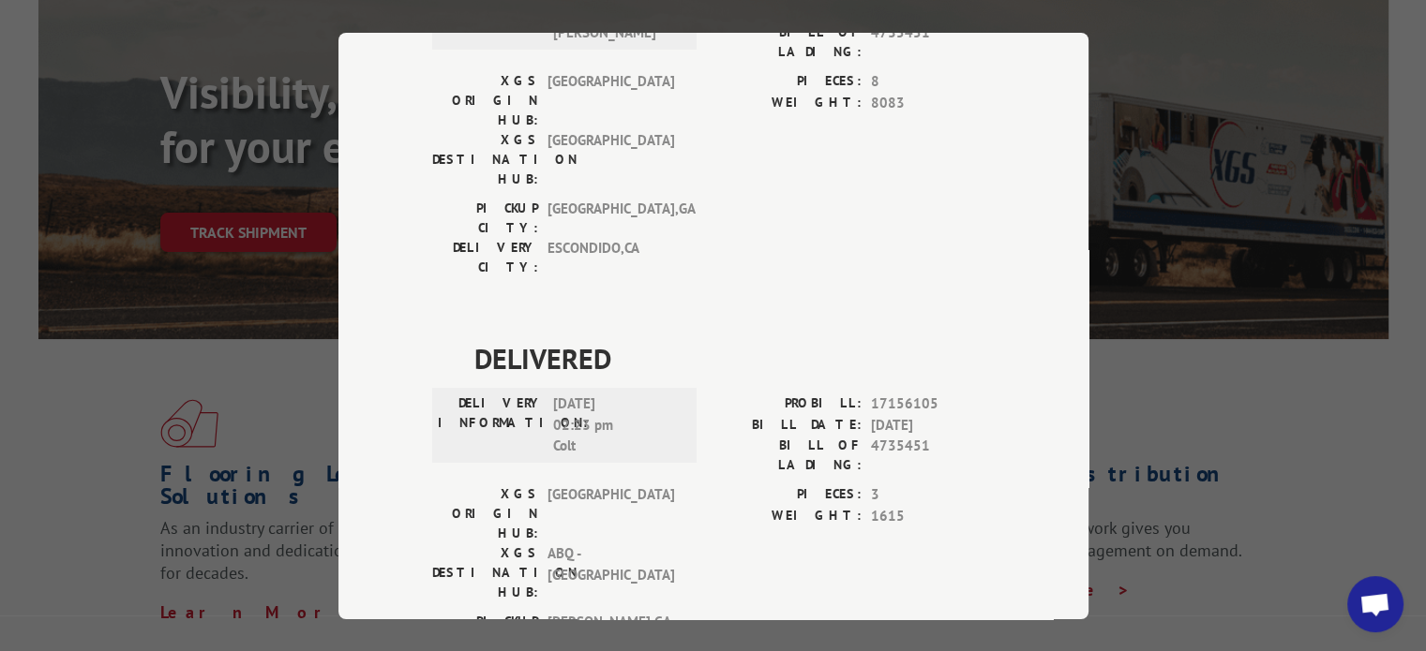
click at [791, 612] on div "PICKUP CITY: [GEOGRAPHIC_DATA] , [GEOGRAPHIC_DATA] DELIVERY CITY: [GEOGRAPHIC_D…" at bounding box center [713, 656] width 562 height 88
click at [1376, 614] on span "Open chat" at bounding box center [1374, 606] width 31 height 26
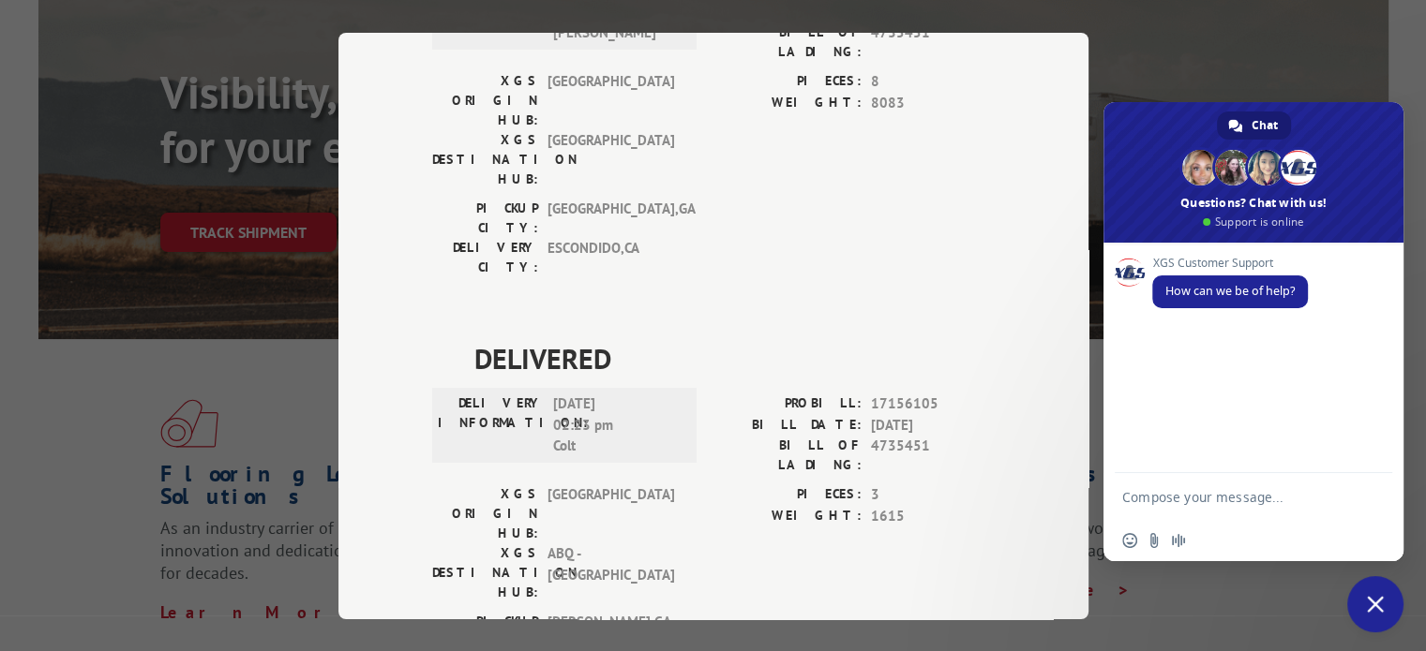
click at [1158, 505] on textarea "Compose your message..." at bounding box center [1234, 496] width 225 height 47
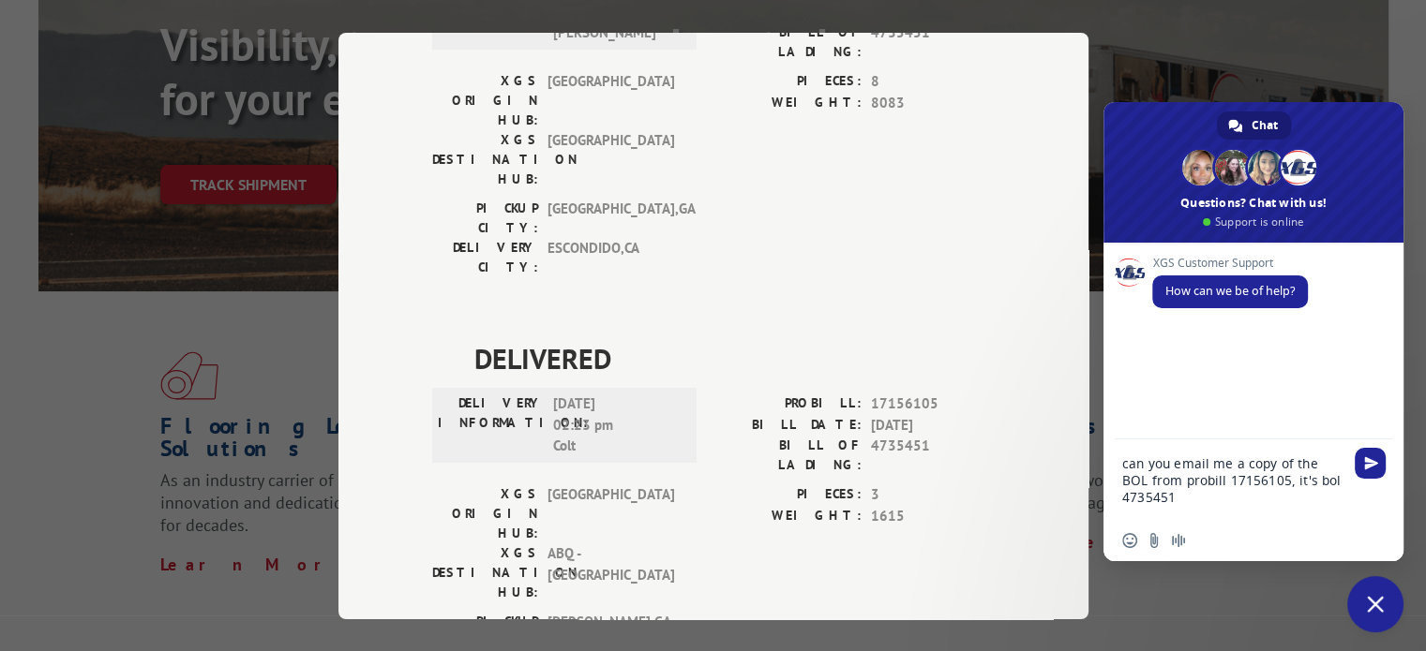
scroll to position [281, 0]
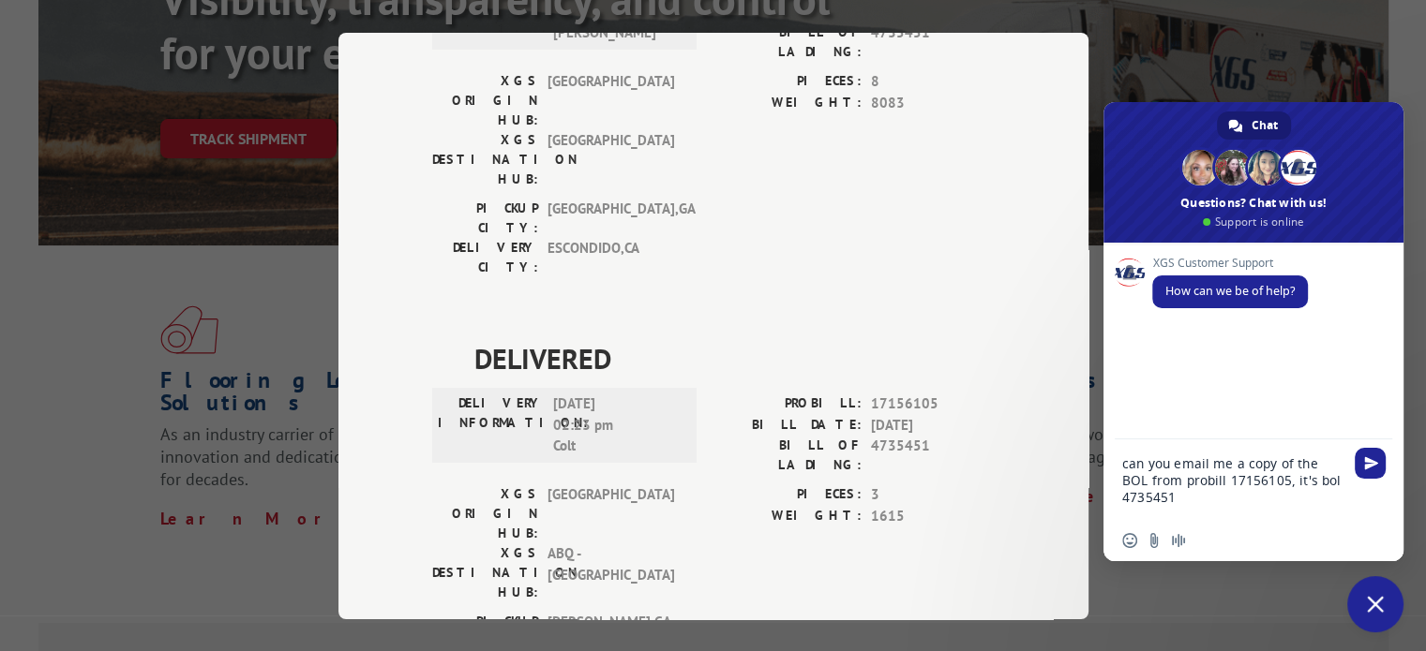
click at [1191, 505] on textarea "can you email me a copy of the BOL from probill 17156105, it's bol 4735451" at bounding box center [1234, 480] width 225 height 81
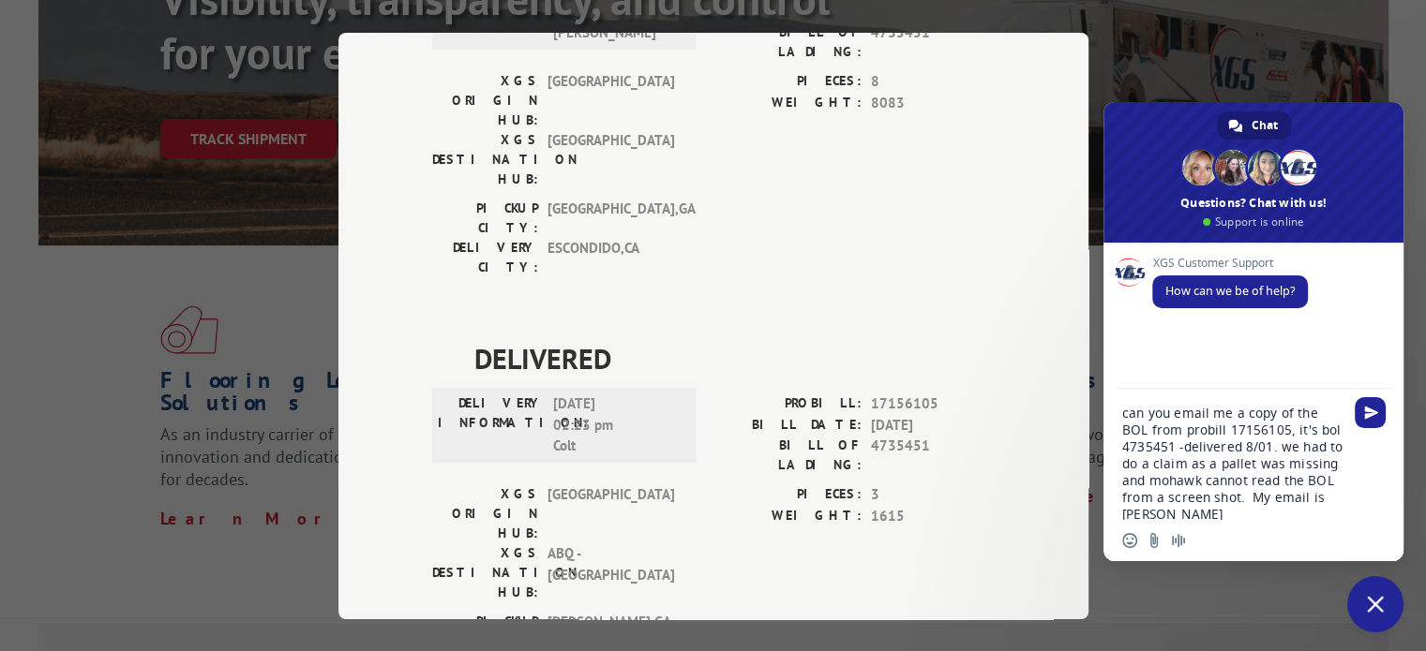
scroll to position [3, 0]
type textarea "can you email me a copy of the BOL from probill 17156105, it's bol 4735451 -del…"
click at [1373, 412] on span "Send" at bounding box center [1371, 413] width 14 height 14
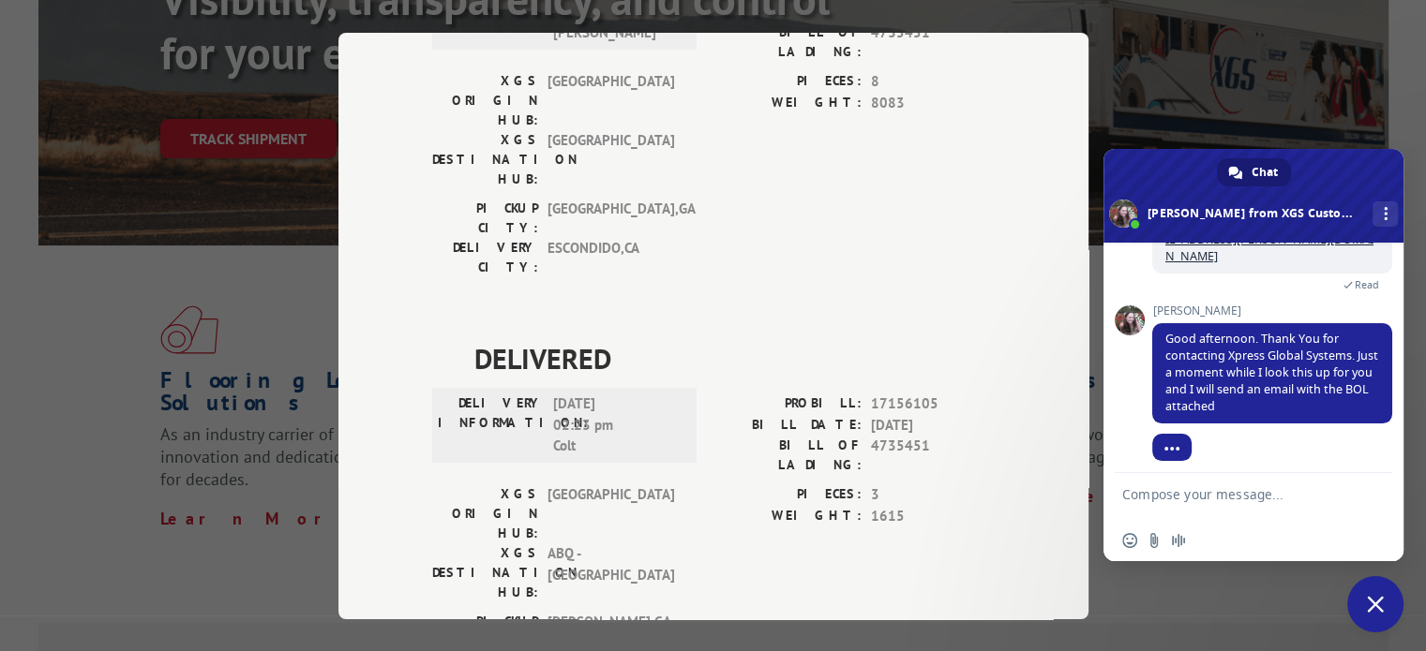
scroll to position [271, 0]
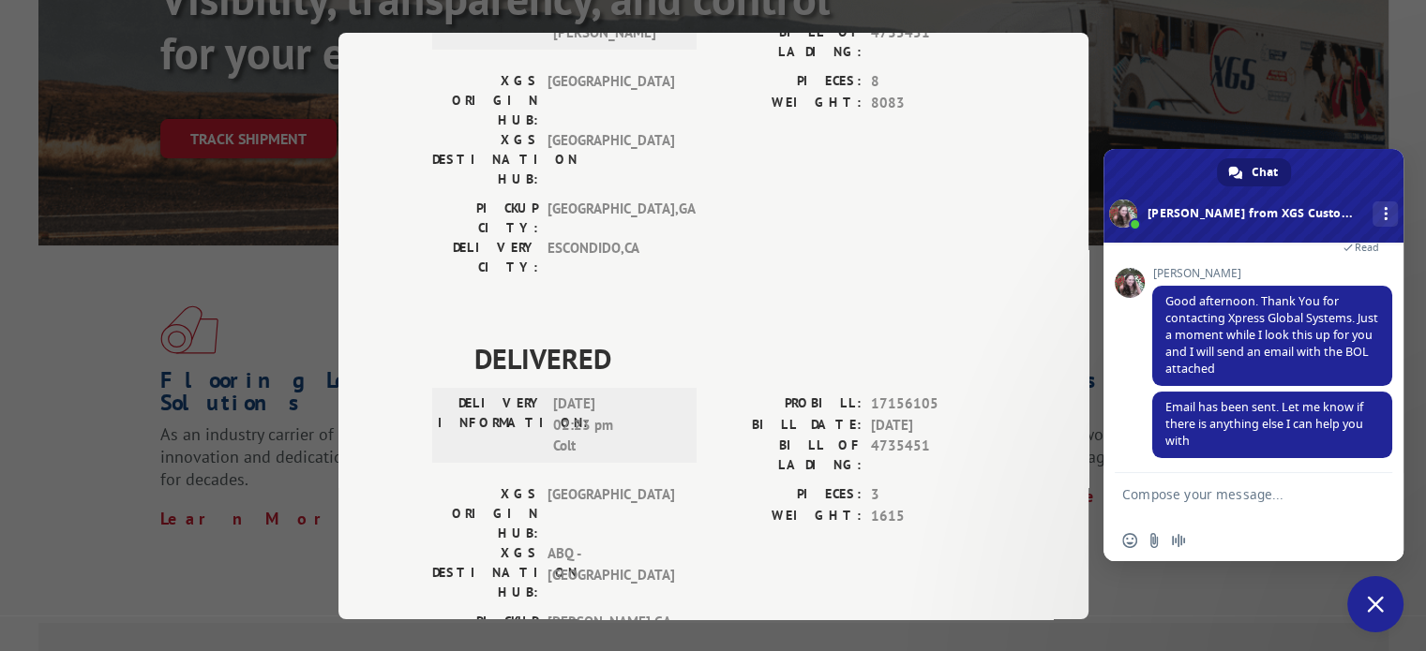
click at [1237, 505] on textarea "Compose your message..." at bounding box center [1234, 496] width 225 height 47
type textarea "Thank you, I'm waiting for it...."
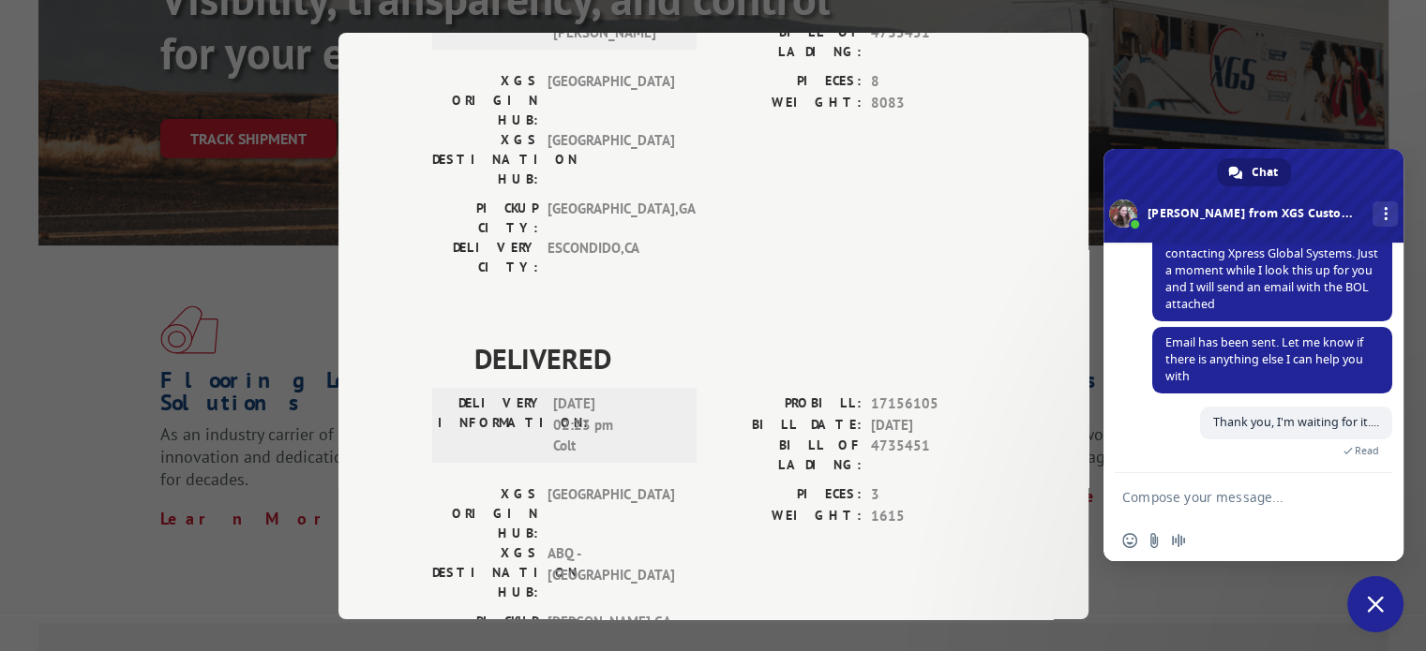
scroll to position [93, 0]
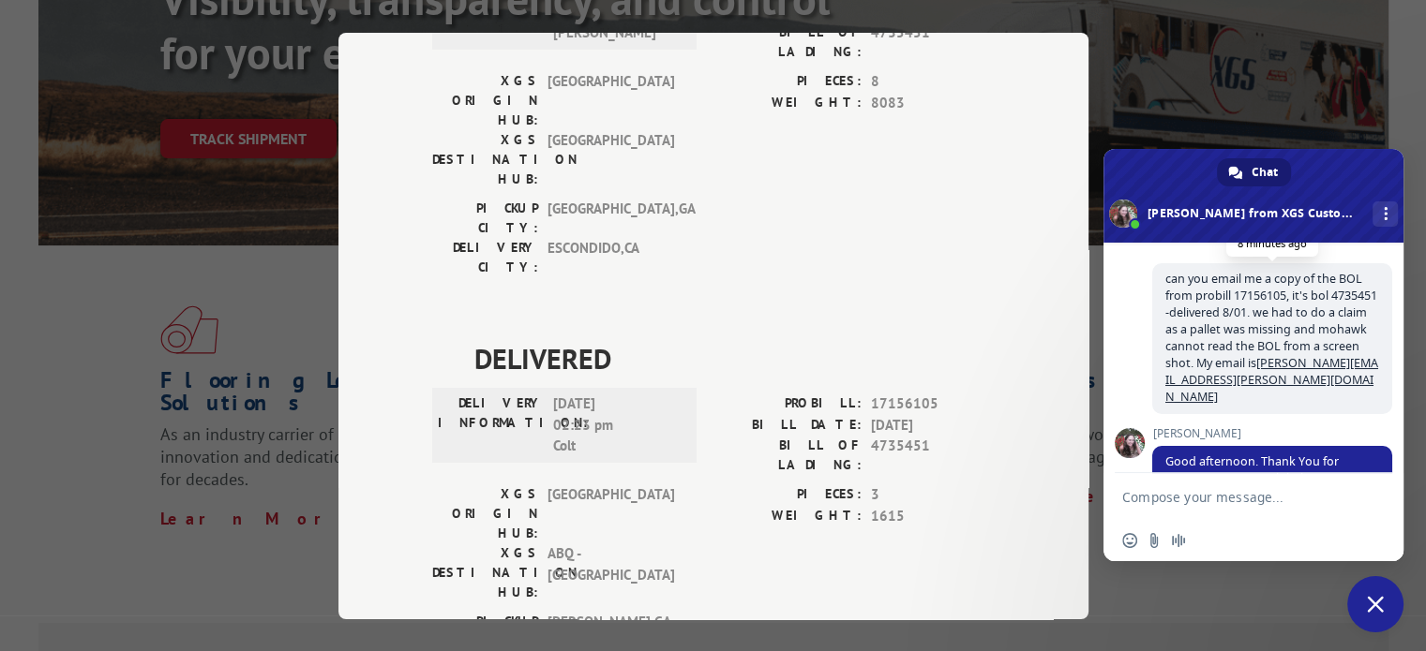
click at [1215, 383] on link "[PERSON_NAME][EMAIL_ADDRESS][PERSON_NAME][DOMAIN_NAME]" at bounding box center [1271, 380] width 213 height 50
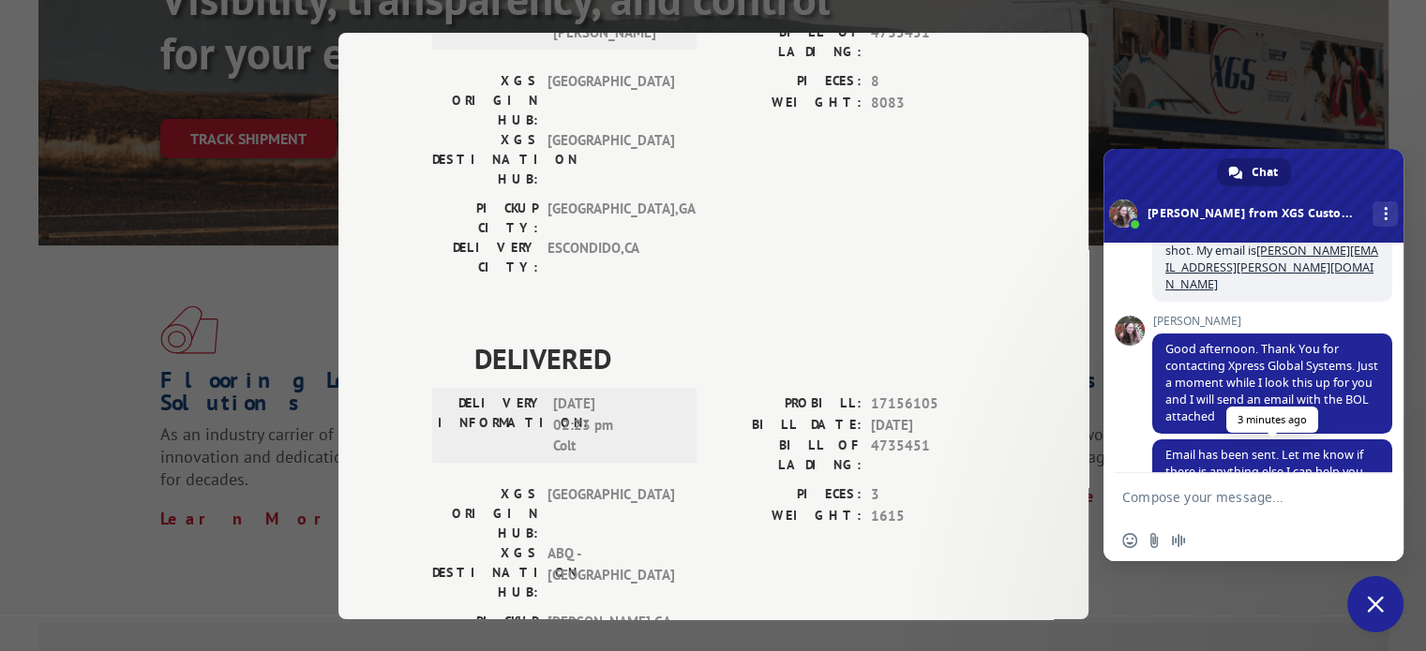
scroll to position [318, 0]
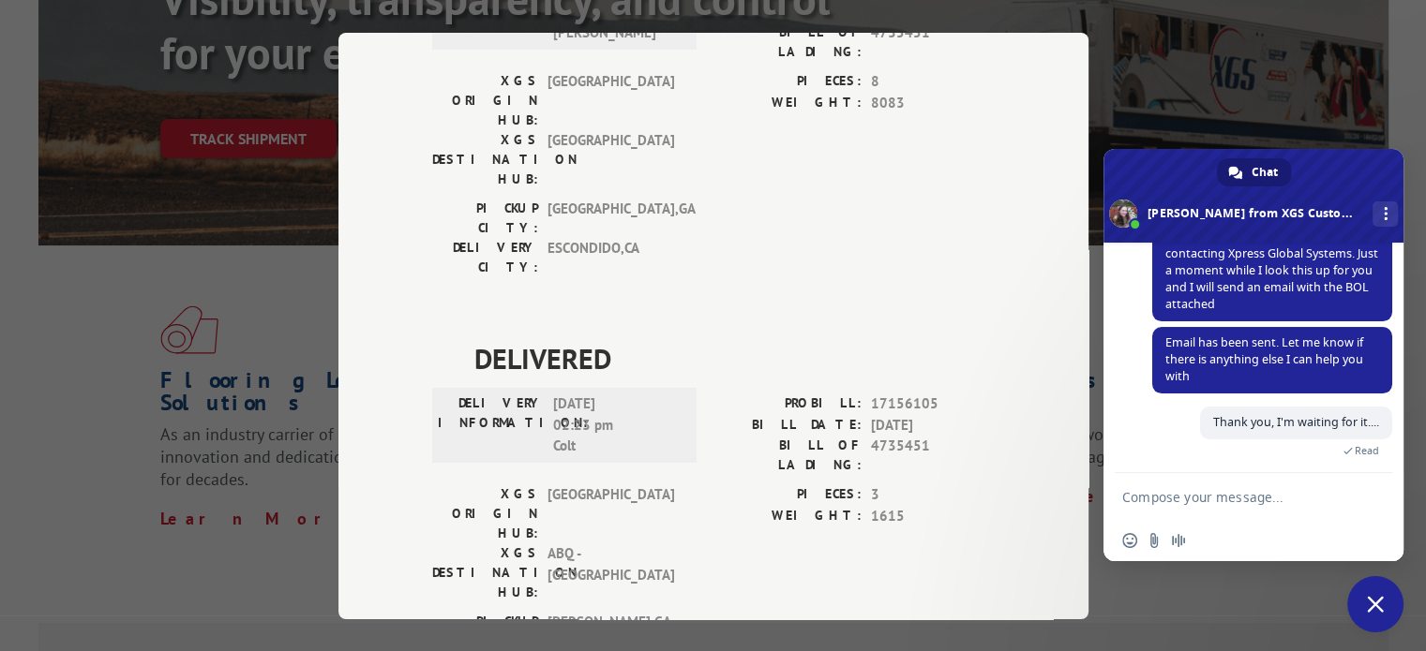
click at [1150, 486] on textarea "Compose your message..." at bounding box center [1234, 496] width 225 height 47
drag, startPoint x: 1292, startPoint y: 491, endPoint x: 1411, endPoint y: 513, distance: 120.0
click at [1292, 491] on textarea "oh my gosh, I'm so sorry," at bounding box center [1234, 496] width 225 height 47
paste textarea "[PERSON_NAME][EMAIL_ADDRESS][PERSON_NAME][DOMAIN_NAME]"
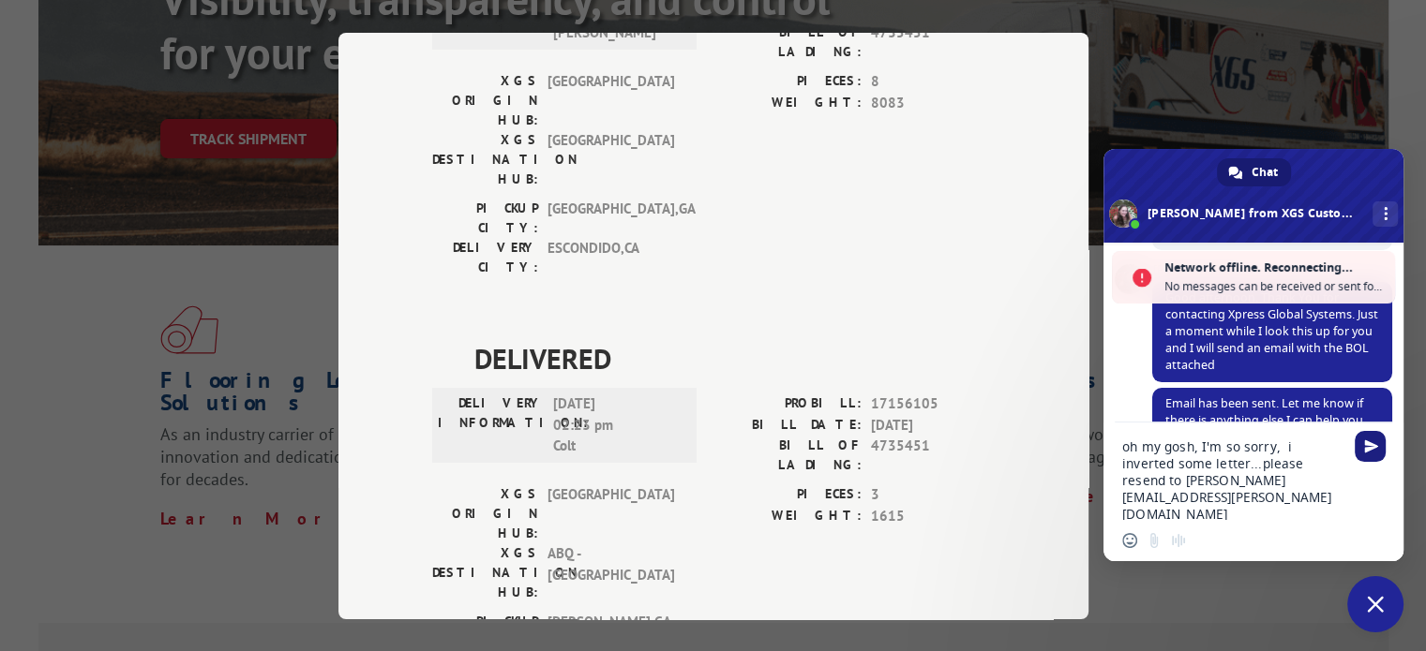
type textarea "oh my gosh, I'm so sorry, i inverted some letter...please resend to [PERSON_NAM…"
click at [1364, 443] on span "Send" at bounding box center [1371, 447] width 14 height 14
click at [1368, 448] on span "Send" at bounding box center [1371, 447] width 14 height 14
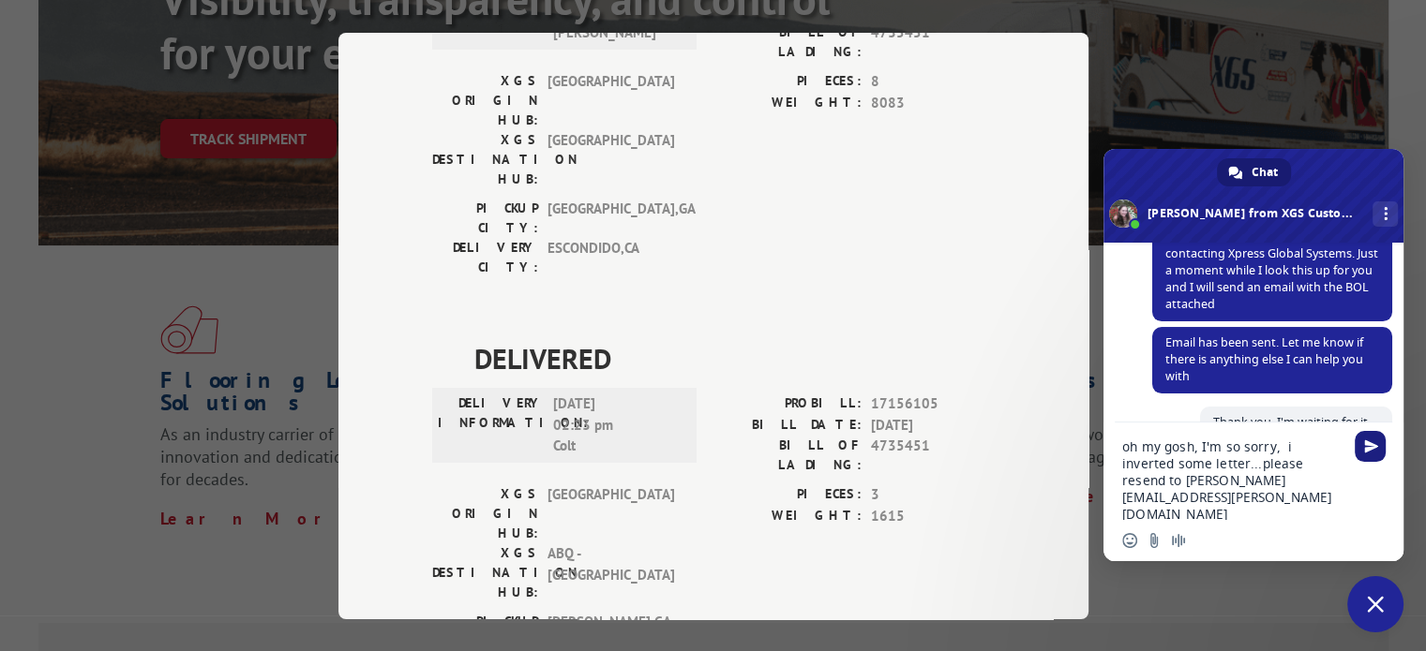
click at [1369, 444] on span "Send" at bounding box center [1371, 447] width 14 height 14
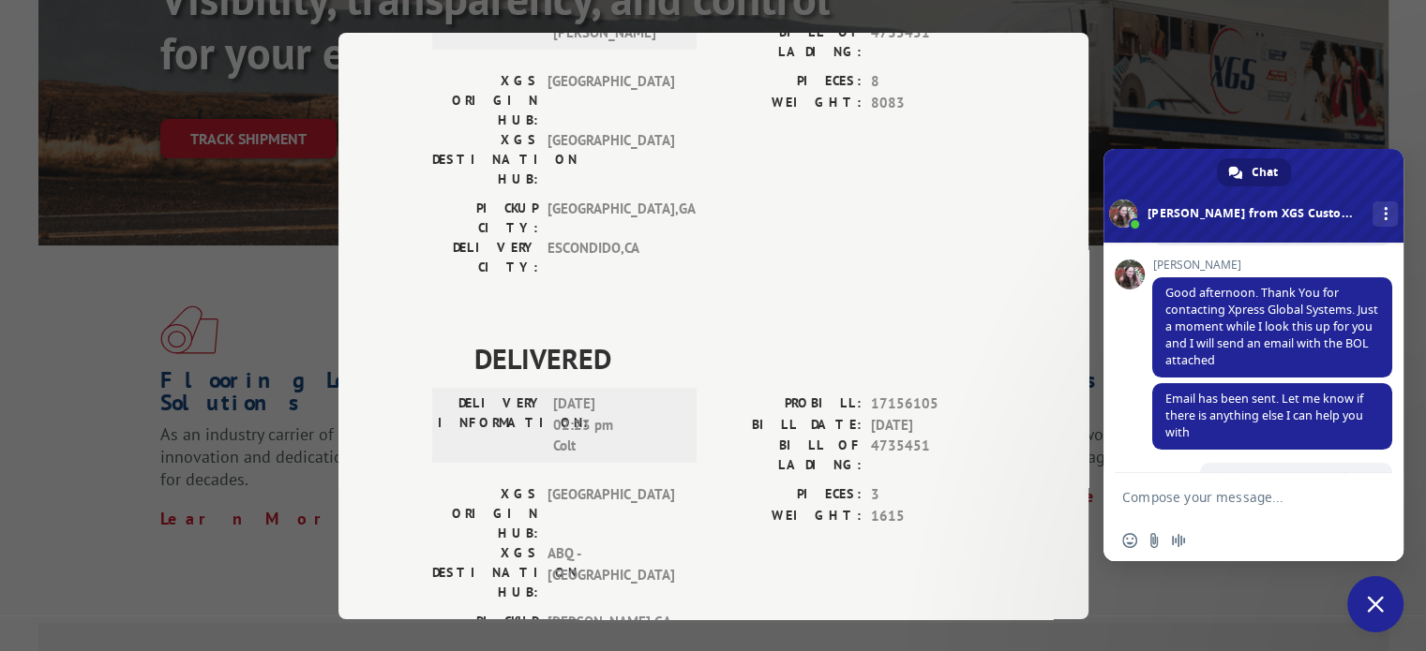
scroll to position [374, 0]
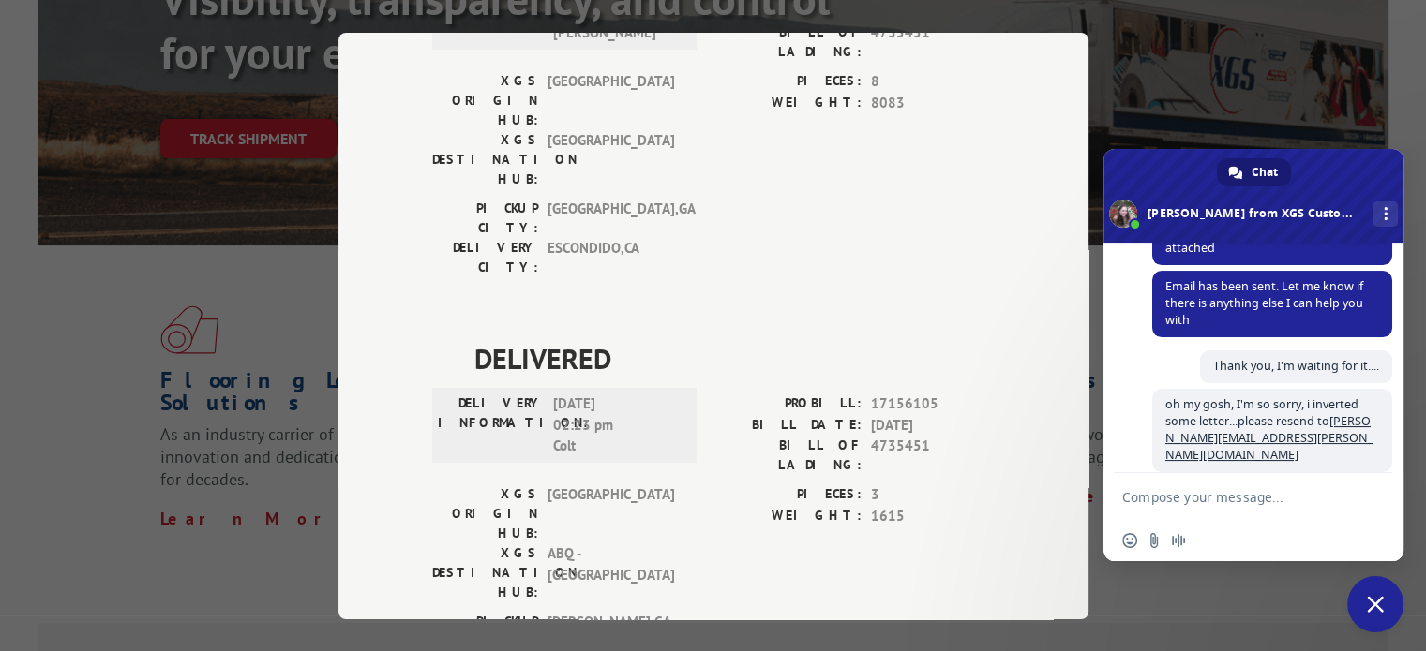
click at [1267, 500] on textarea "Compose your message..." at bounding box center [1234, 496] width 225 height 47
click at [1188, 500] on textarea "Compose your message..." at bounding box center [1234, 496] width 225 height 47
click at [1178, 504] on textarea "Compose your message..." at bounding box center [1234, 496] width 225 height 47
click at [1243, 498] on textarea "Compose your message..." at bounding box center [1234, 496] width 225 height 47
click at [1281, 513] on textarea "Compose your message..." at bounding box center [1234, 496] width 225 height 47
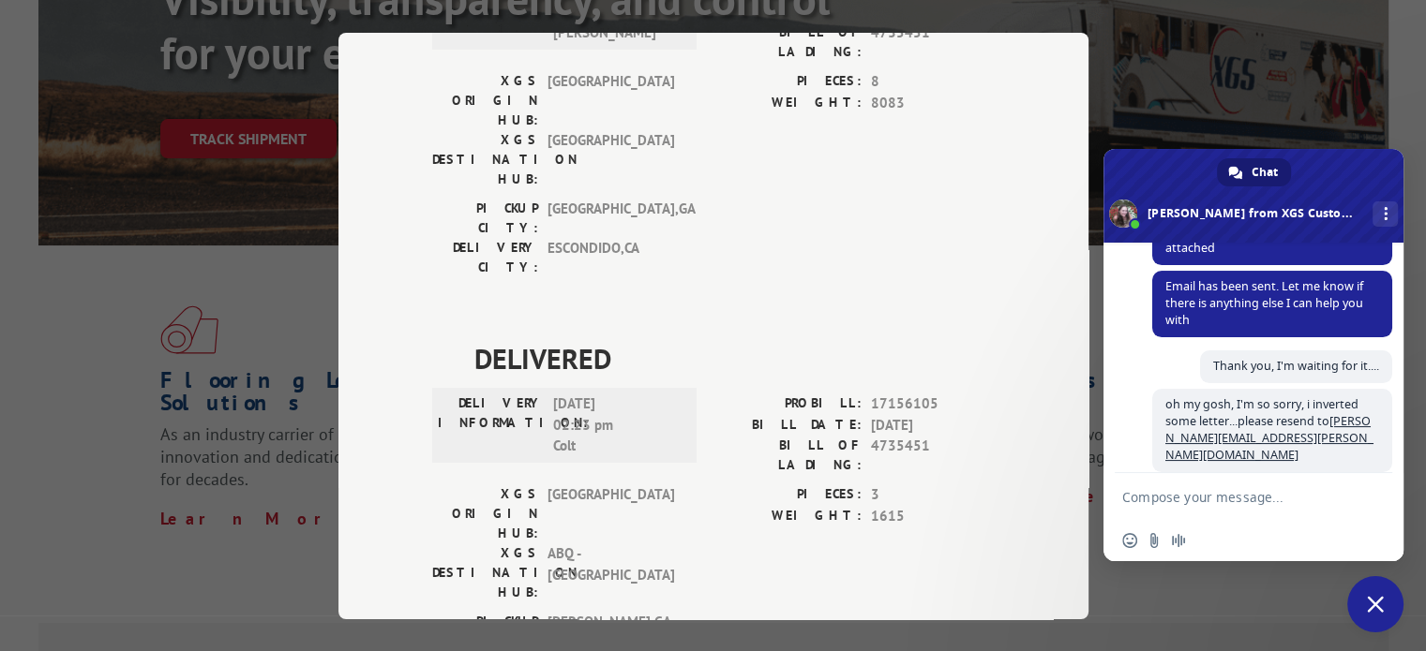
click at [1245, 504] on textarea "Compose your message..." at bounding box center [1234, 496] width 225 height 47
click at [1187, 507] on textarea "Compose your message..." at bounding box center [1234, 496] width 225 height 47
type textarea "hello is this thread still good?"
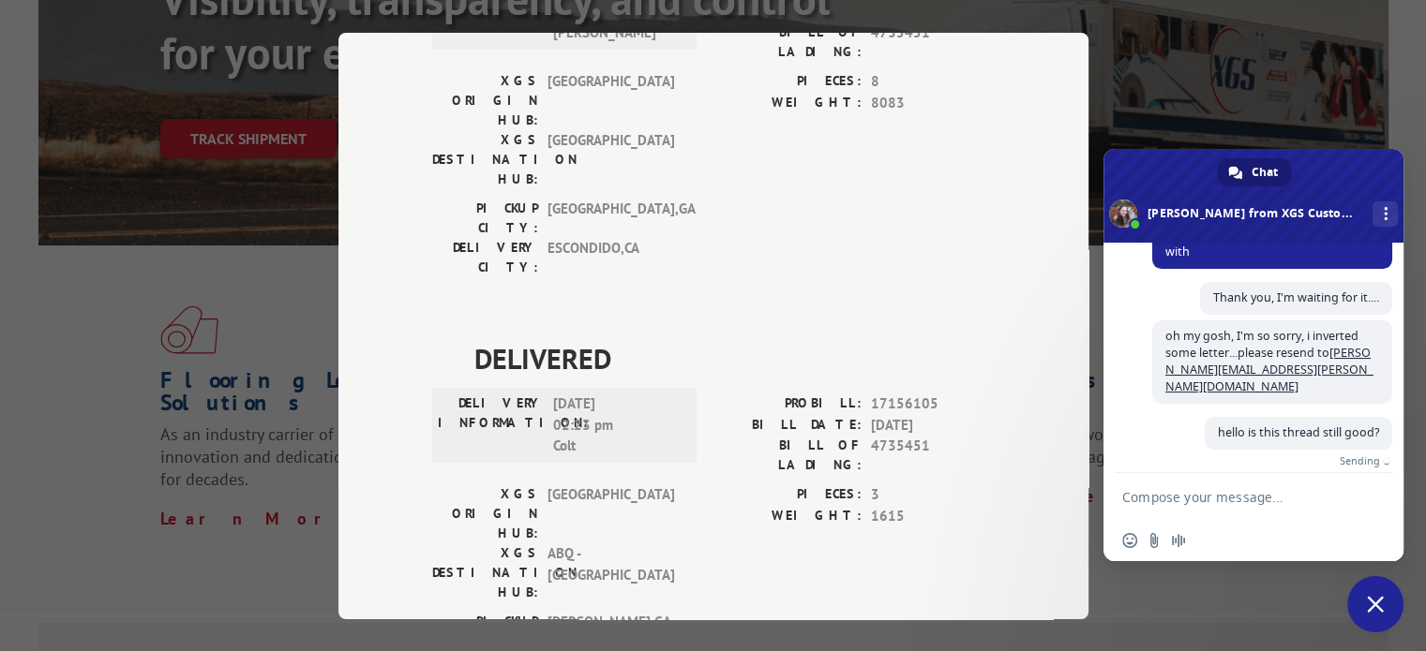
scroll to position [413, 0]
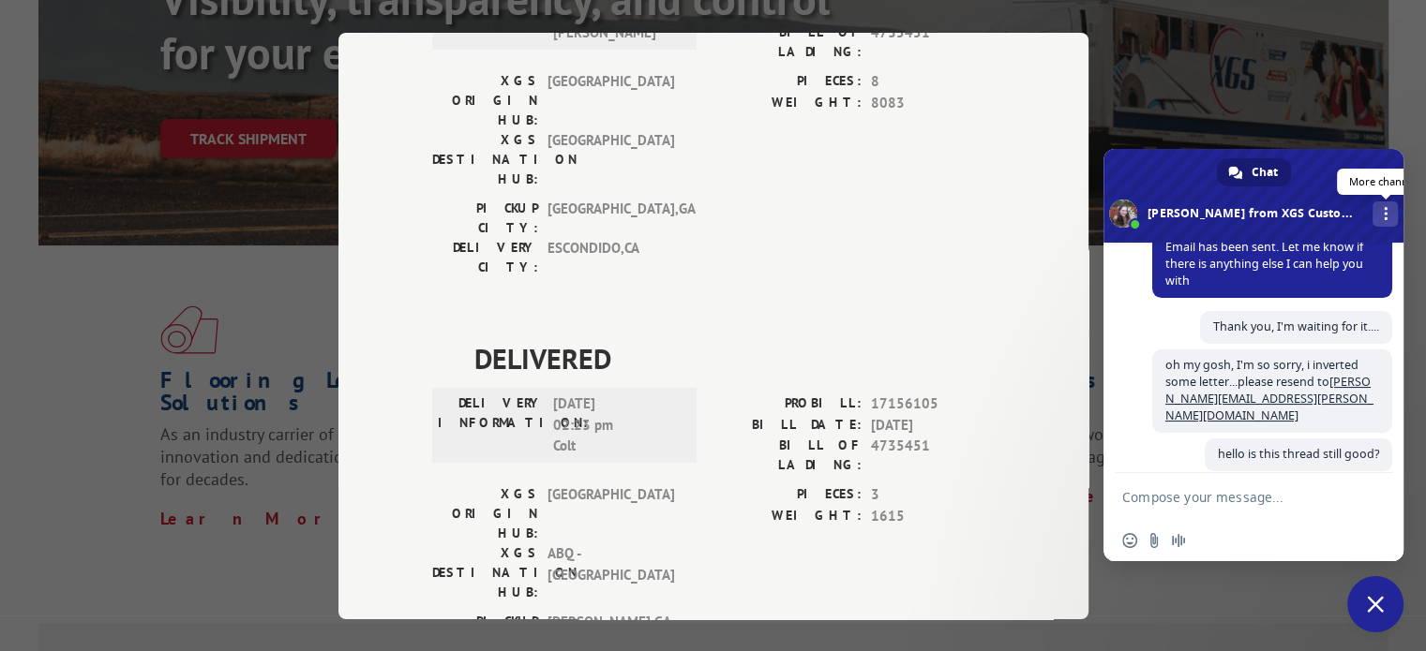
click at [1381, 216] on link "More channels" at bounding box center [1384, 214] width 25 height 25
click at [1155, 490] on textarea "Compose your message..." at bounding box center [1234, 496] width 225 height 47
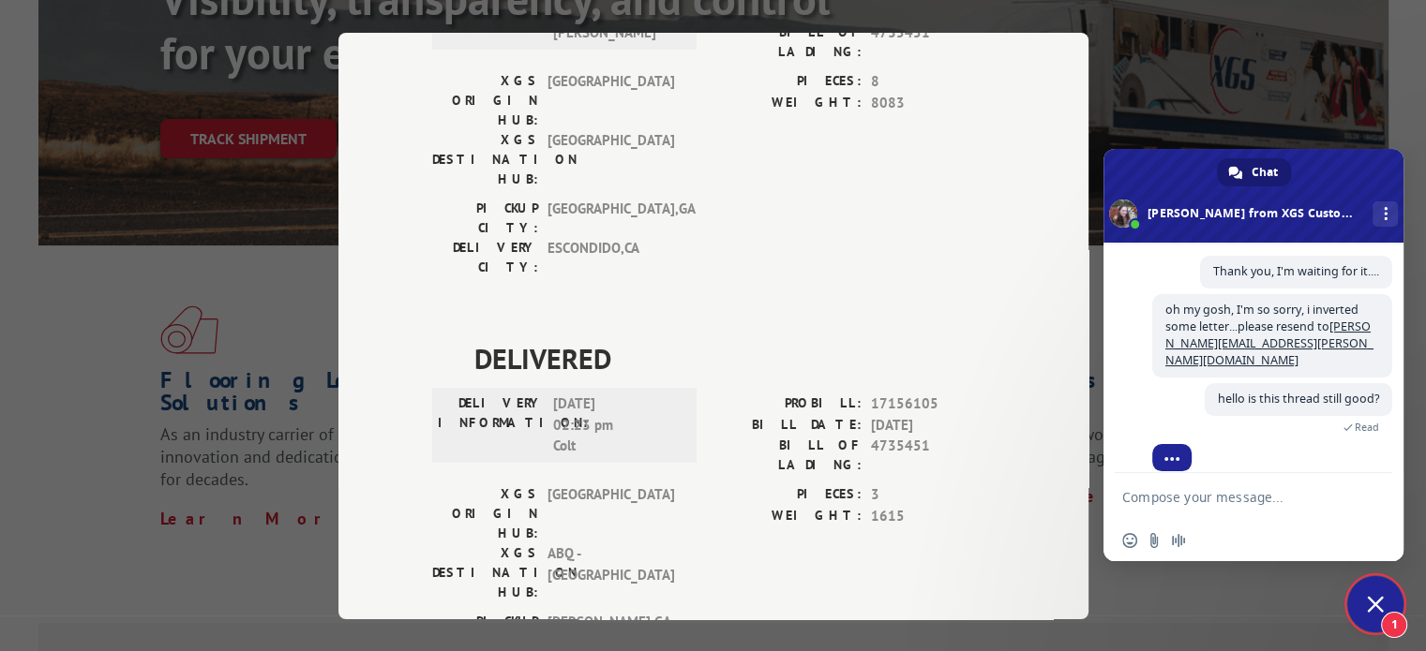
scroll to position [514, 0]
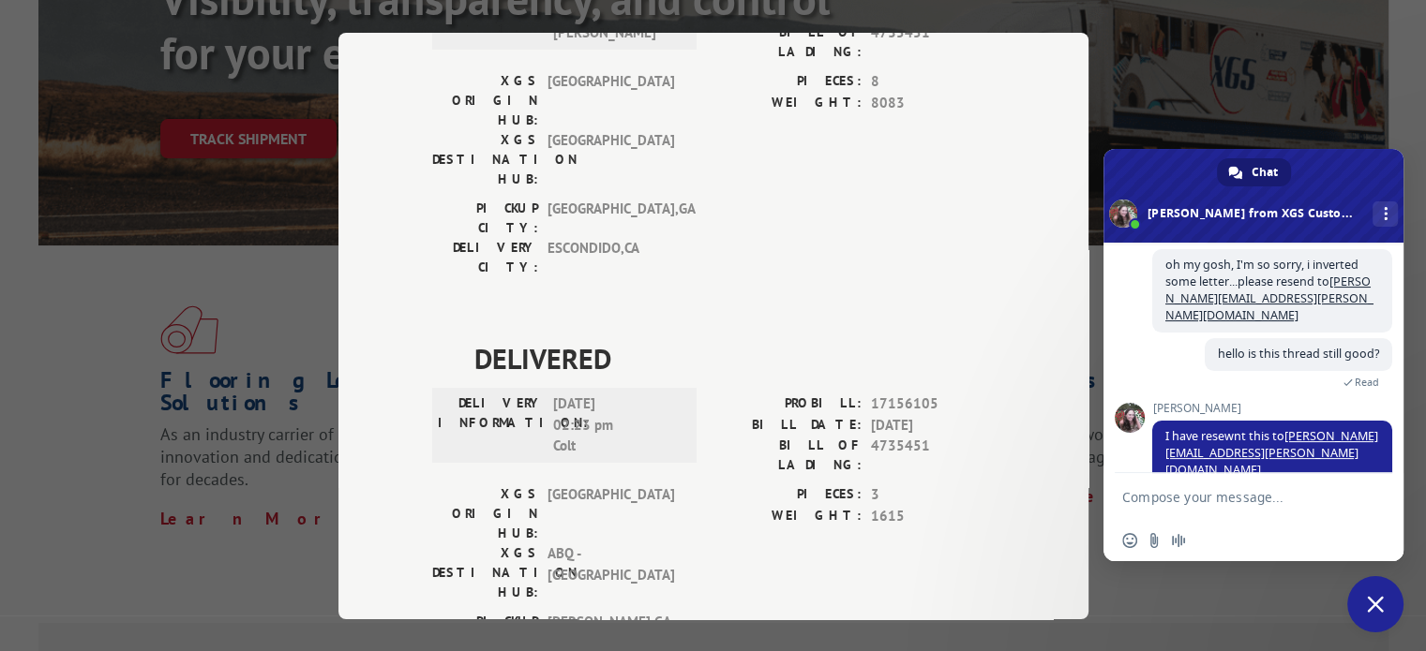
click at [1180, 500] on textarea "Compose your message..." at bounding box center [1234, 496] width 225 height 47
type textarea "Thank you, I apologize!"
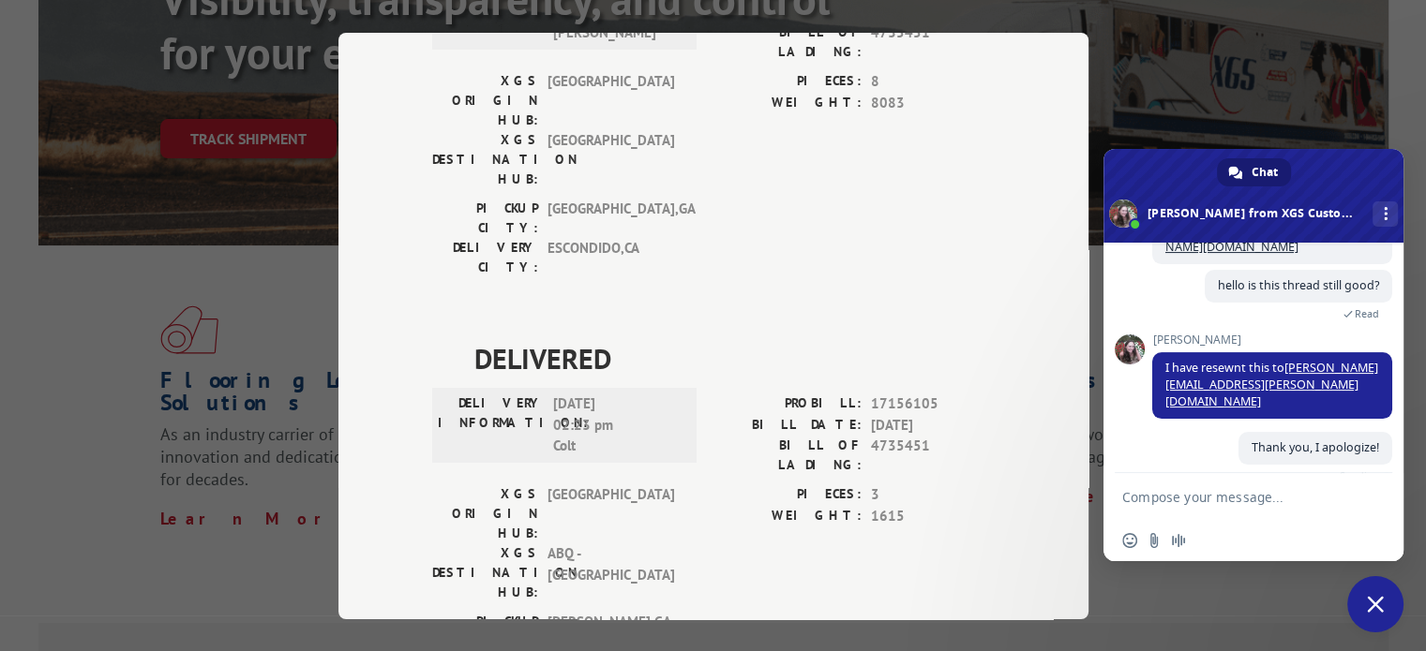
scroll to position [560, 0]
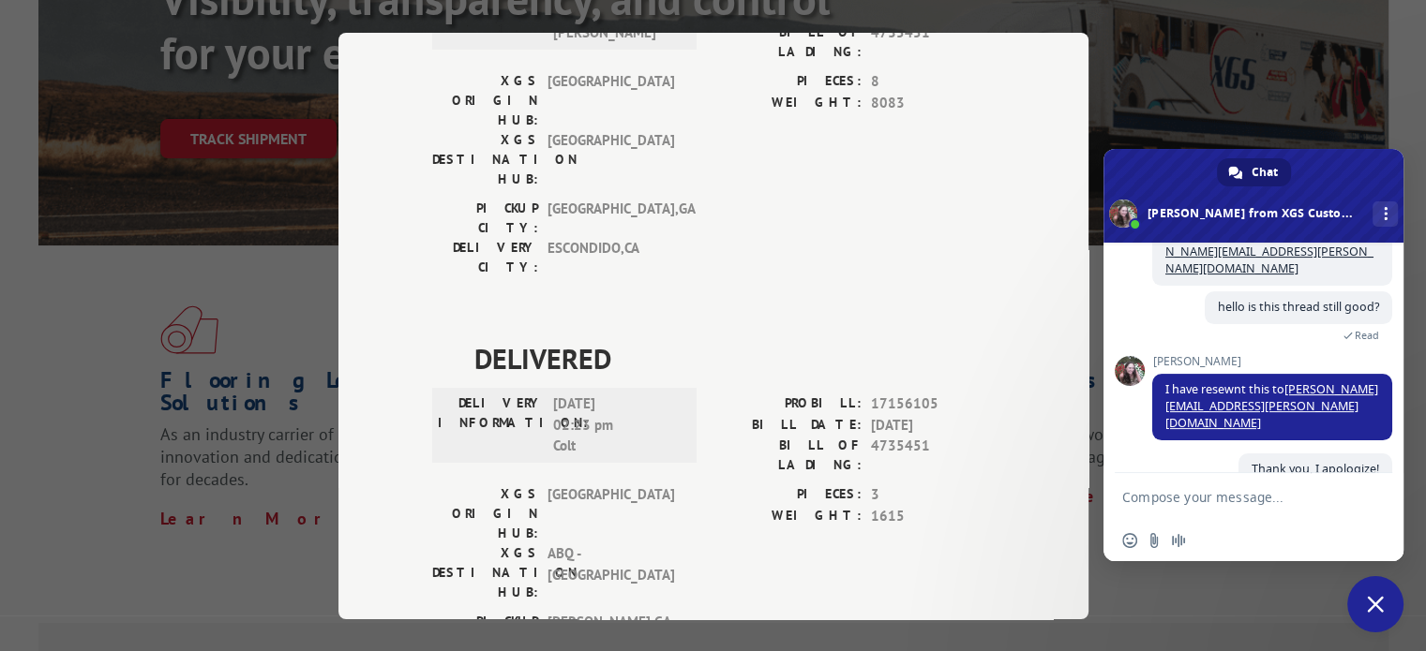
click at [1157, 515] on textarea "Compose your message..." at bounding box center [1234, 496] width 225 height 47
type textarea "I got it"
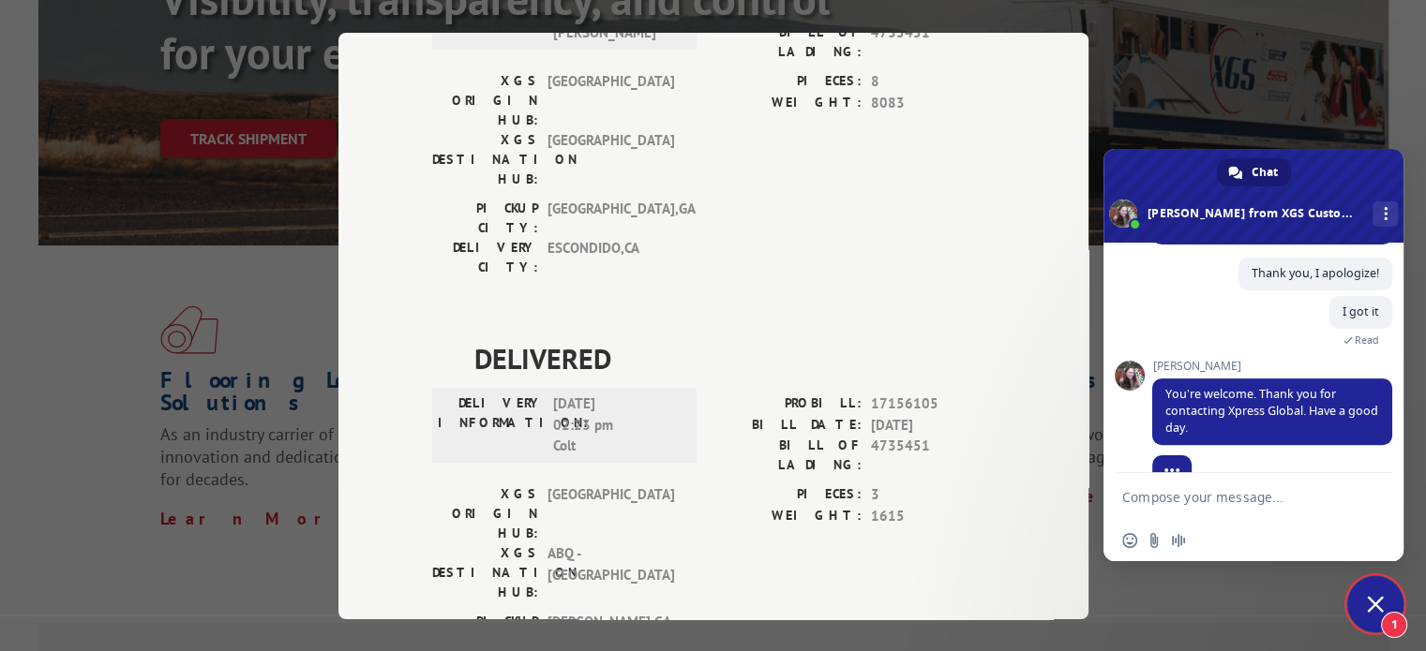
scroll to position [701, 0]
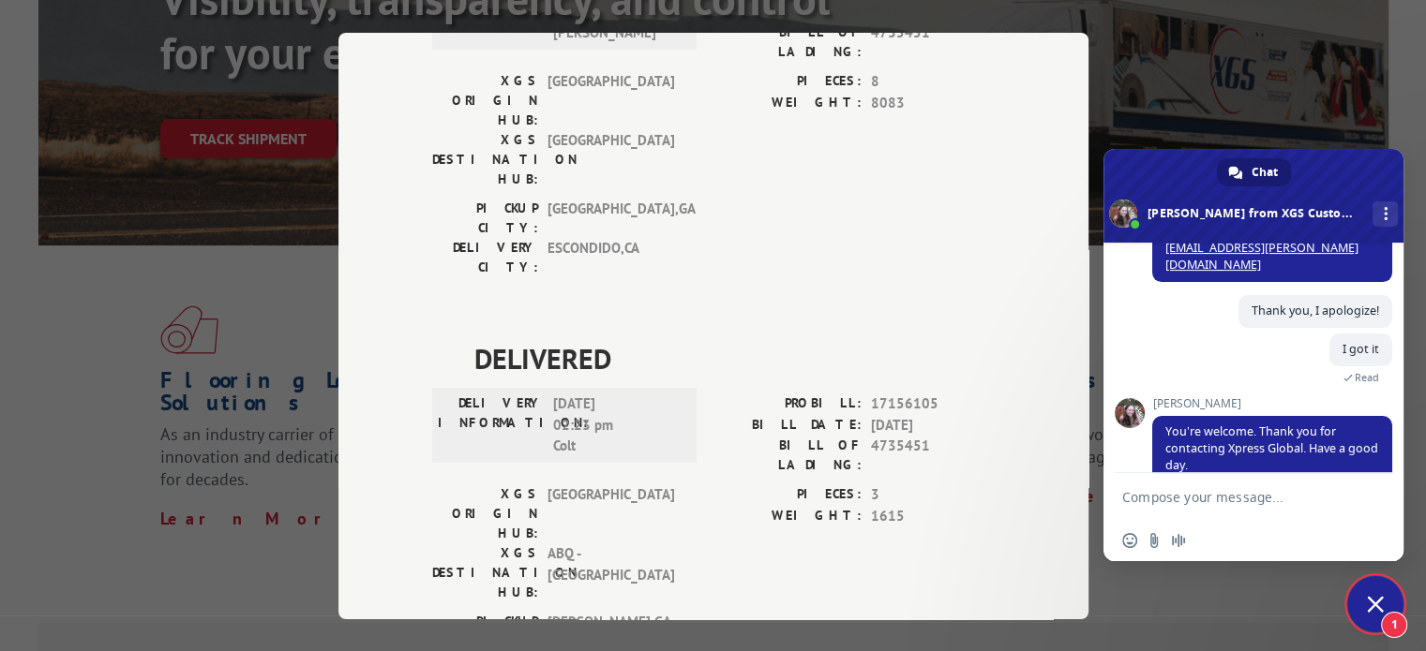
click at [1369, 614] on span "1" at bounding box center [1375, 604] width 56 height 56
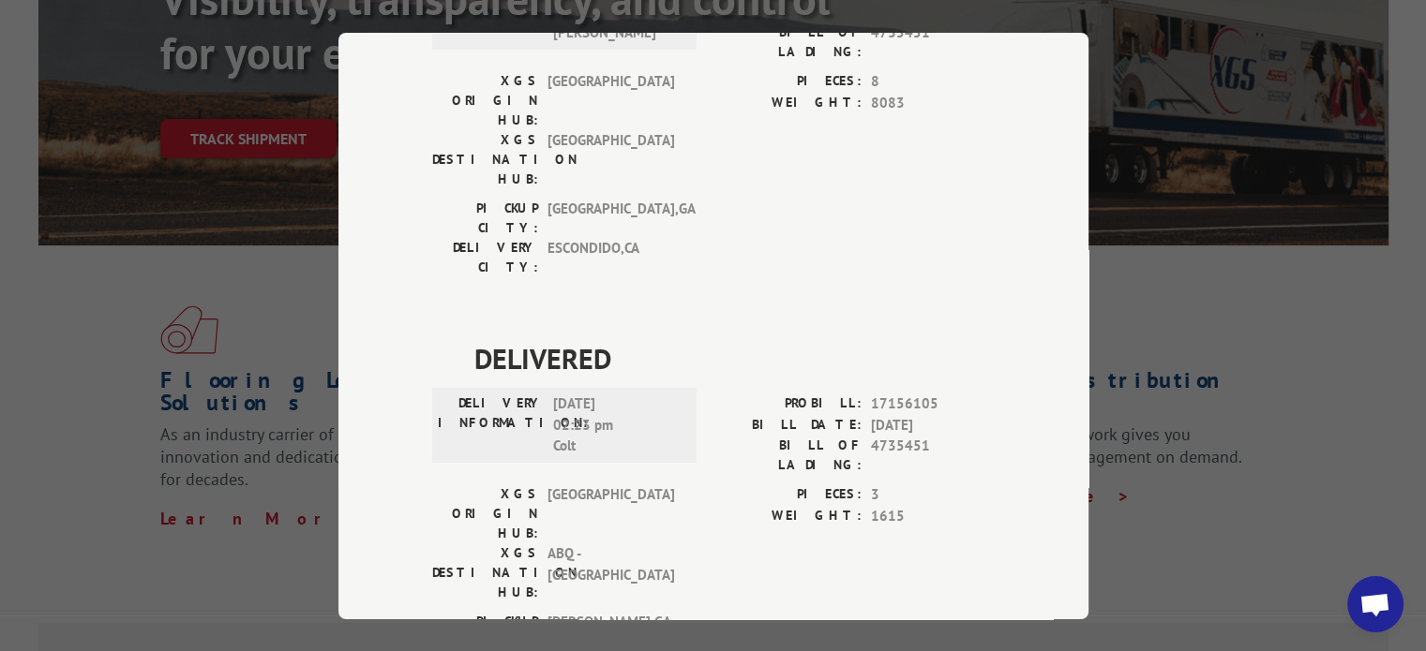
click at [1361, 606] on span "Open chat" at bounding box center [1374, 606] width 31 height 26
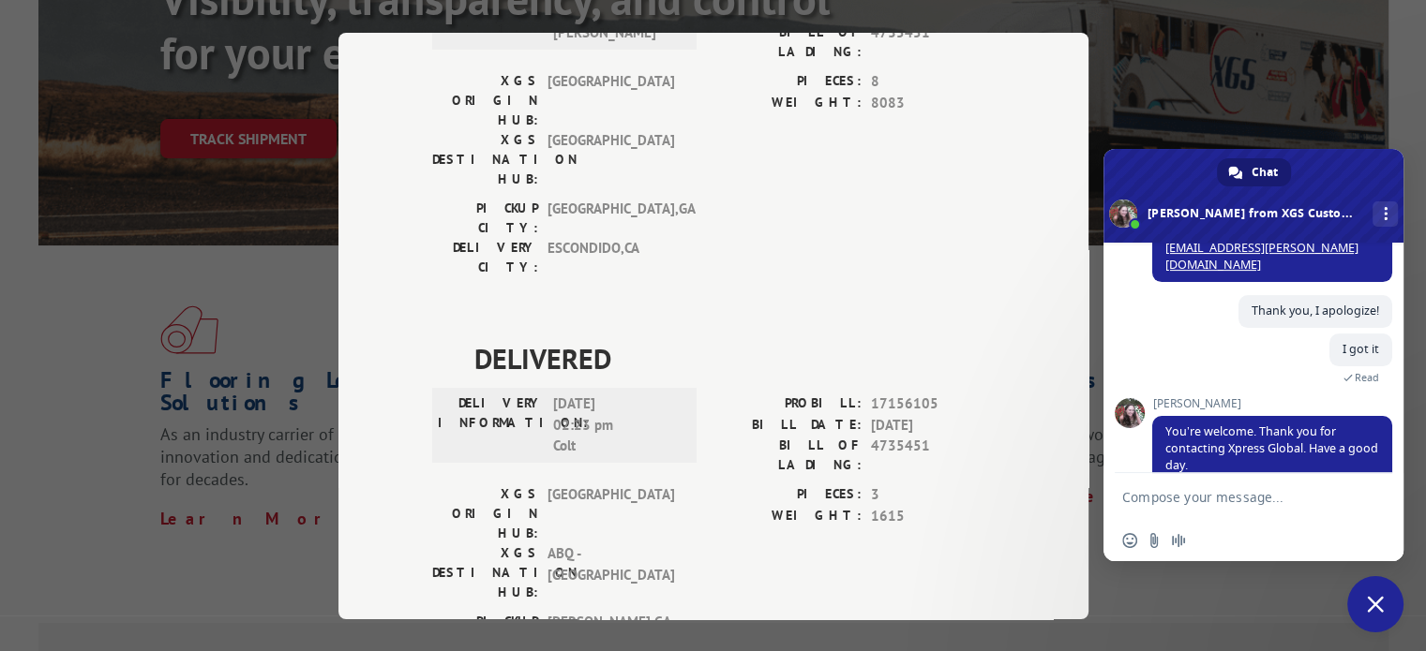
drag, startPoint x: 1380, startPoint y: 612, endPoint x: 1256, endPoint y: 351, distance: 289.3
click at [1380, 610] on span "Close chat" at bounding box center [1374, 604] width 17 height 17
